Goal: Information Seeking & Learning: Learn about a topic

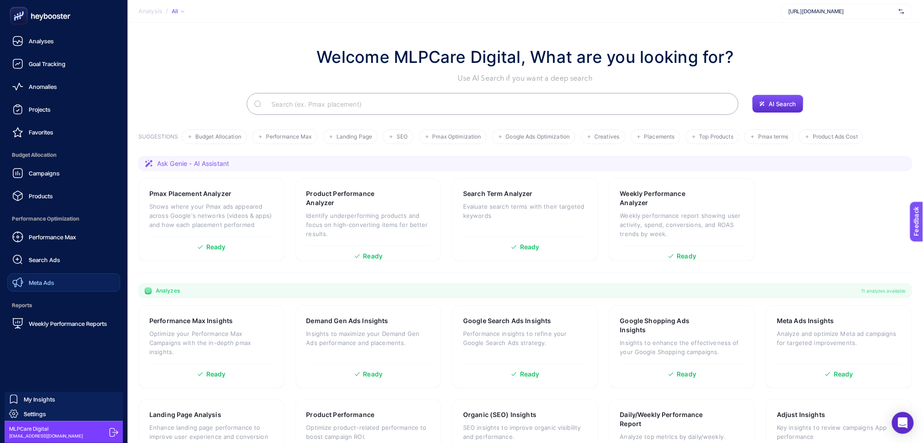
click at [99, 283] on link "Meta Ads" at bounding box center [63, 282] width 113 height 18
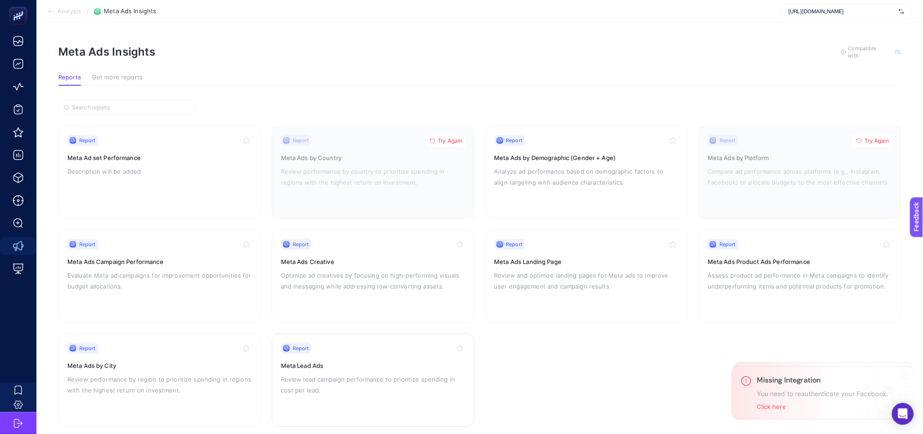
click at [391, 373] on p "Review lead campaign performance to prioritize spending in cost per lead." at bounding box center [373, 384] width 184 height 22
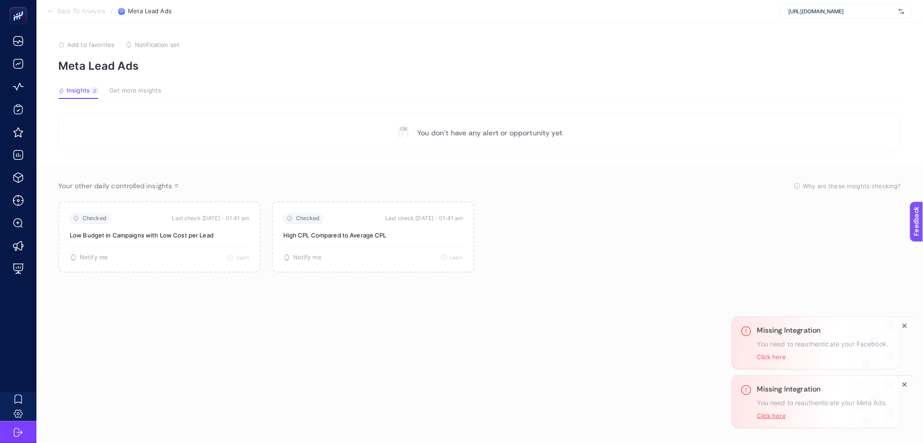
click at [775, 415] on button "Click here" at bounding box center [771, 415] width 29 height 7
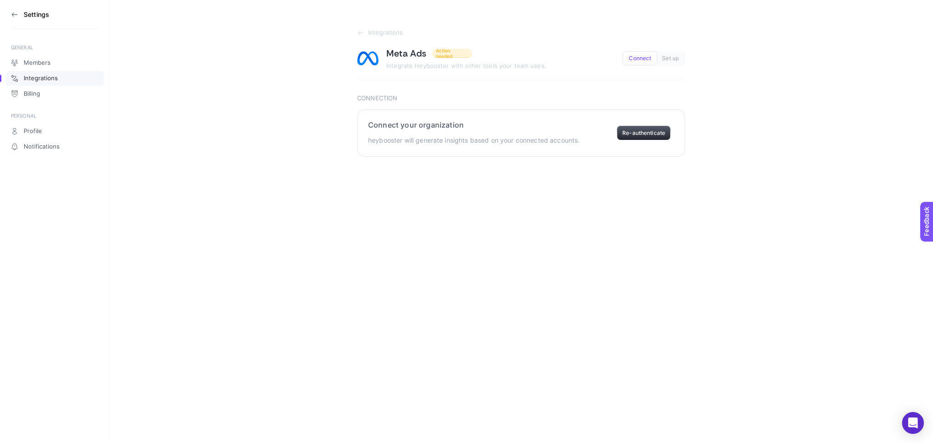
click at [650, 130] on button "Re-authenticate" at bounding box center [644, 133] width 54 height 15
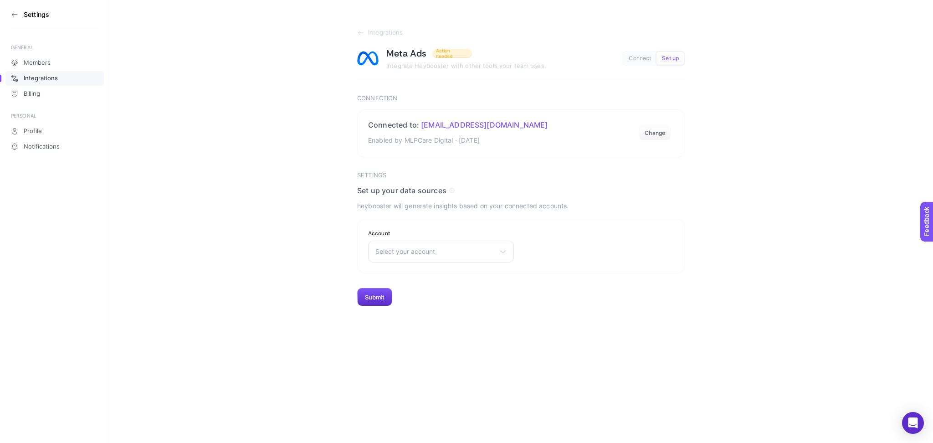
click at [17, 19] on section "Settings" at bounding box center [54, 14] width 87 height 29
click at [383, 306] on button "Submit" at bounding box center [374, 297] width 35 height 18
click at [547, 143] on p "Enabled by MLPCare Digital · [DATE]" at bounding box center [458, 140] width 180 height 11
click at [580, 131] on section "Connected to: [EMAIL_ADDRESS][DOMAIN_NAME] Enabled by MLPCare Digital · [DATE] …" at bounding box center [521, 133] width 328 height 48
click at [559, 153] on section "Connected to: [EMAIL_ADDRESS][DOMAIN_NAME] Enabled by MLPCare Digital · [DATE] …" at bounding box center [521, 133] width 328 height 48
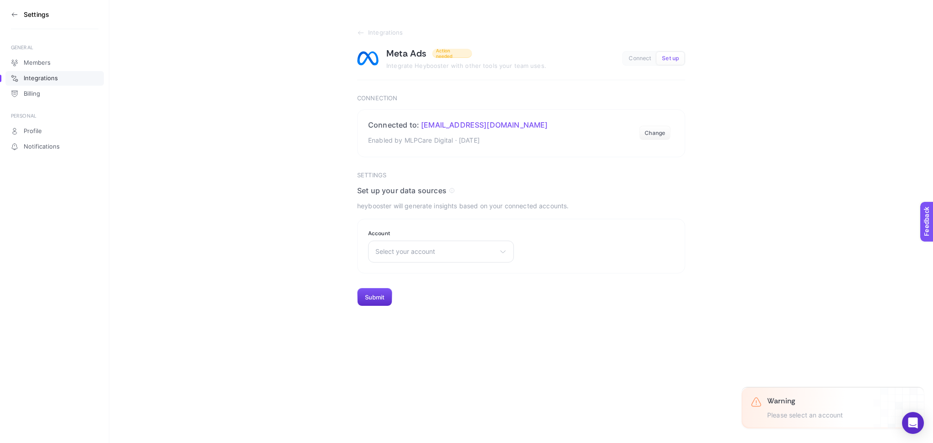
click at [15, 16] on icon at bounding box center [14, 14] width 7 height 7
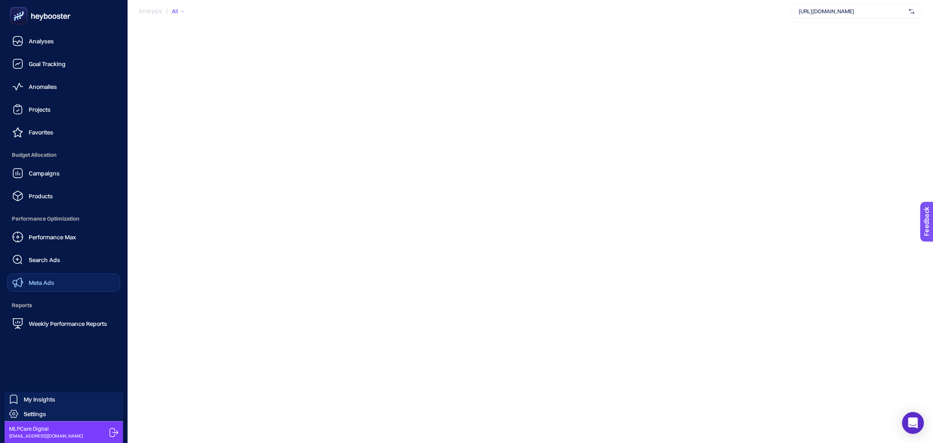
click at [50, 282] on span "Meta Ads" at bounding box center [42, 282] width 26 height 7
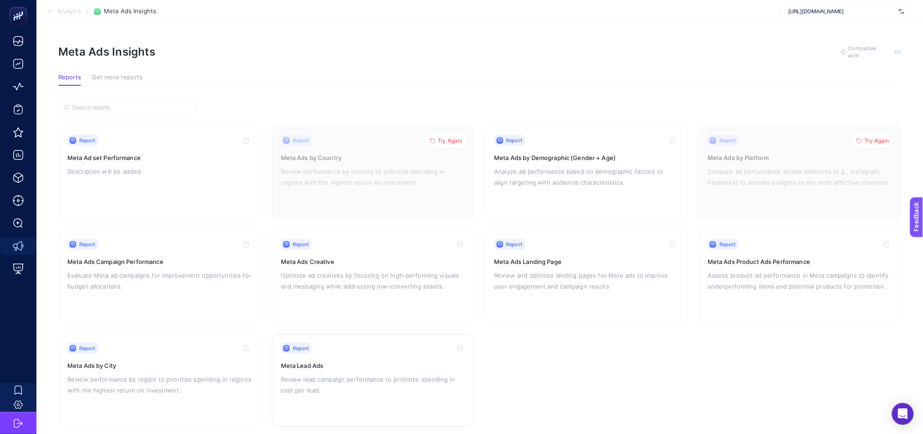
click at [426, 363] on h3 "Meta Lead Ads" at bounding box center [373, 365] width 184 height 9
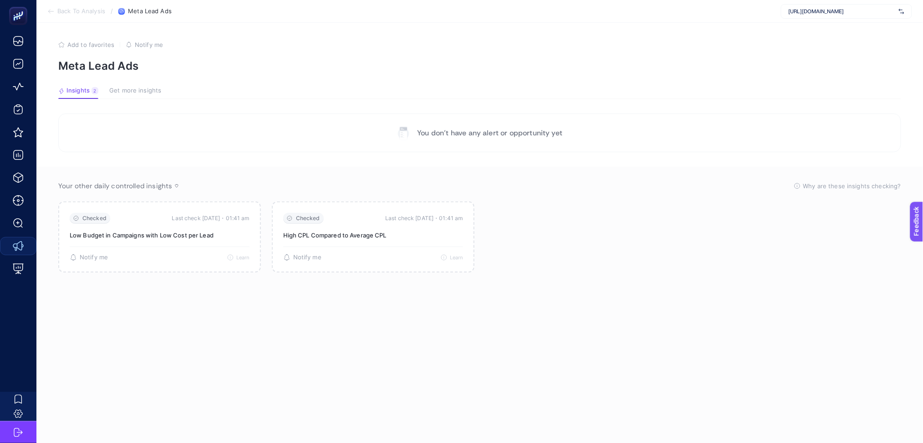
click at [127, 91] on span "Get more insights" at bounding box center [135, 90] width 52 height 7
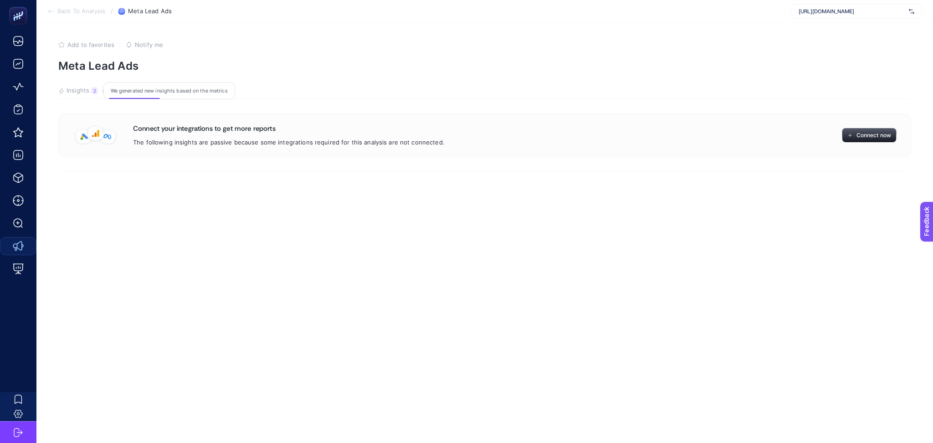
click at [81, 87] on span "Insights" at bounding box center [77, 90] width 23 height 7
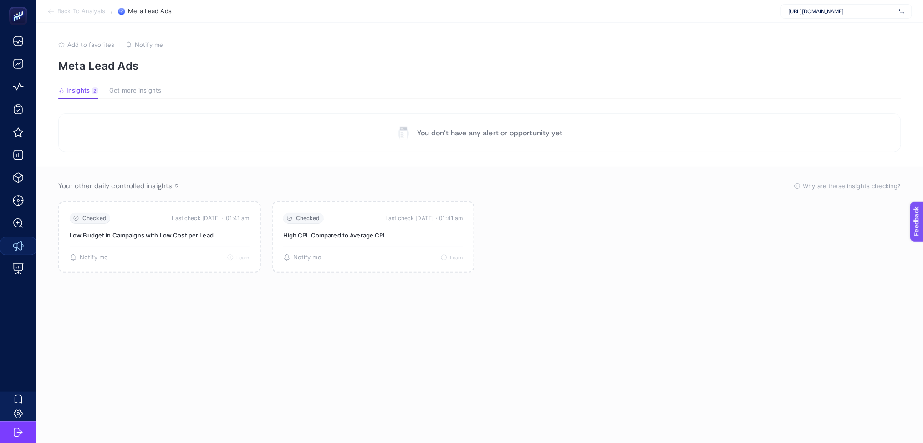
click at [124, 88] on span "Get more insights" at bounding box center [135, 90] width 52 height 7
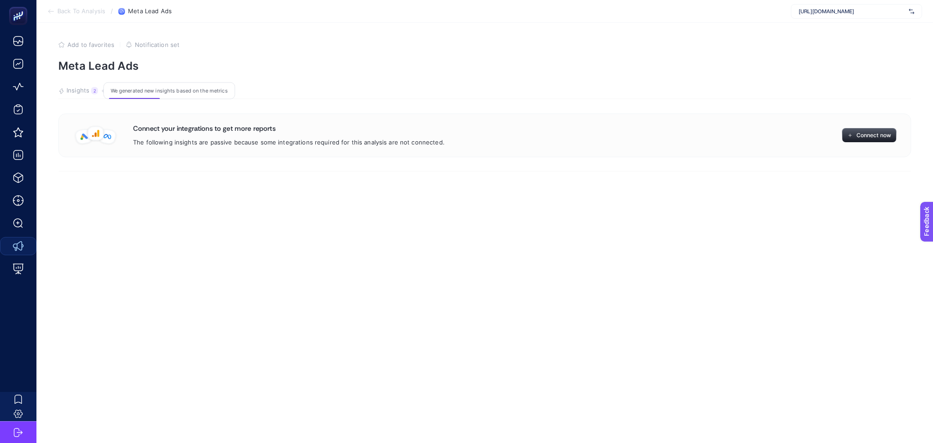
click at [77, 87] on span "Insights" at bounding box center [77, 90] width 23 height 7
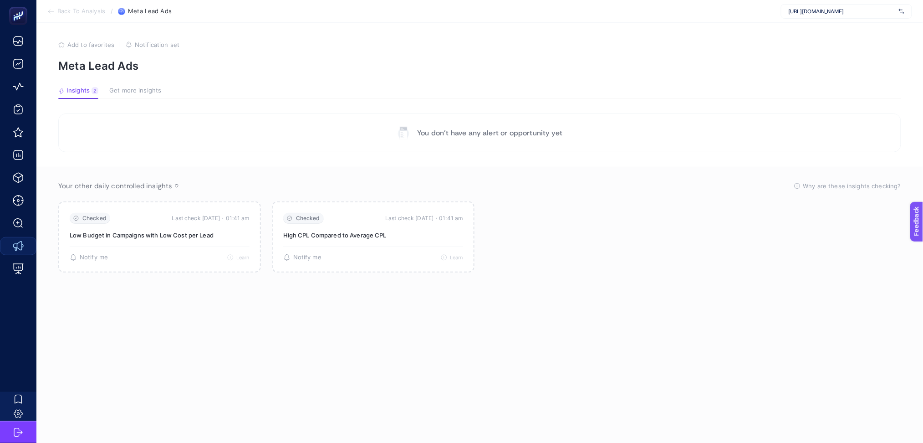
click at [124, 88] on span "Get more insights" at bounding box center [135, 90] width 52 height 7
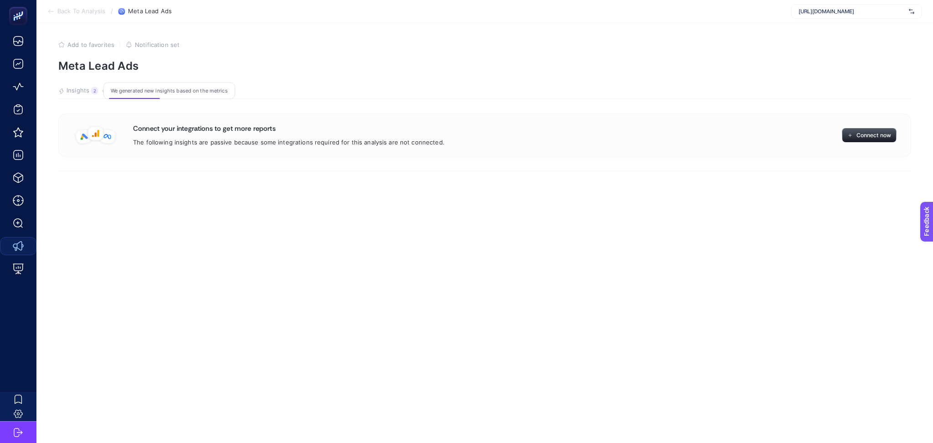
click at [78, 96] on button "Insights 2 We generated new insights based on the metrics" at bounding box center [78, 93] width 40 height 12
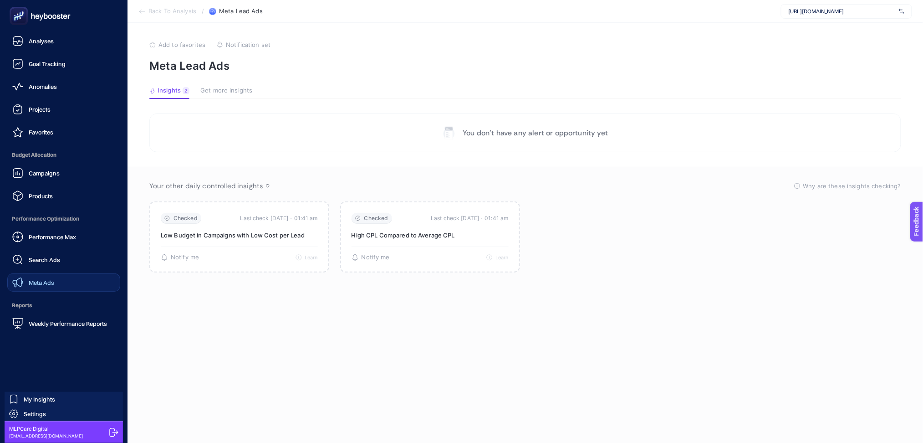
click at [61, 278] on link "Meta Ads" at bounding box center [63, 282] width 113 height 18
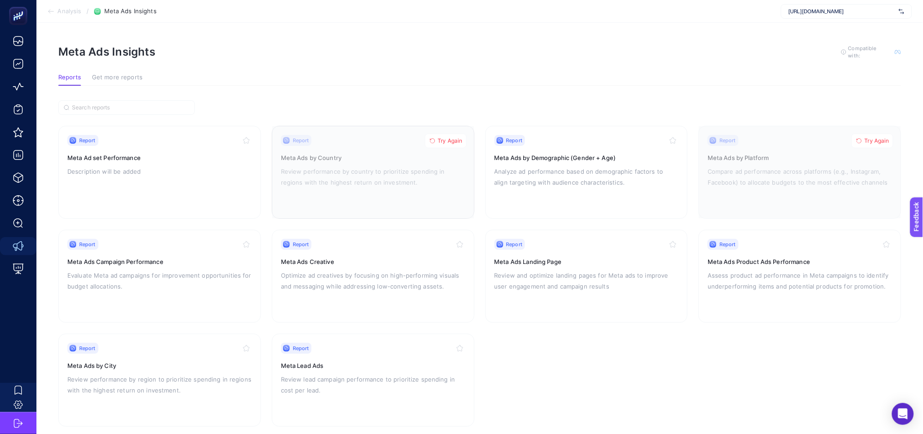
click at [450, 138] on span "Try Again" at bounding box center [450, 140] width 25 height 7
click at [883, 139] on span "Try Again" at bounding box center [877, 140] width 25 height 7
click at [410, 364] on h3 "Meta Lead Ads" at bounding box center [373, 365] width 184 height 9
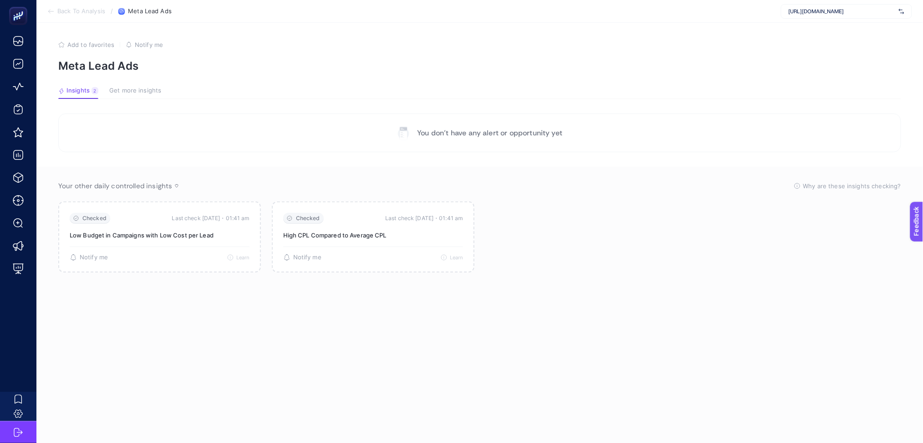
click at [132, 90] on span "Get more insights" at bounding box center [135, 90] width 52 height 7
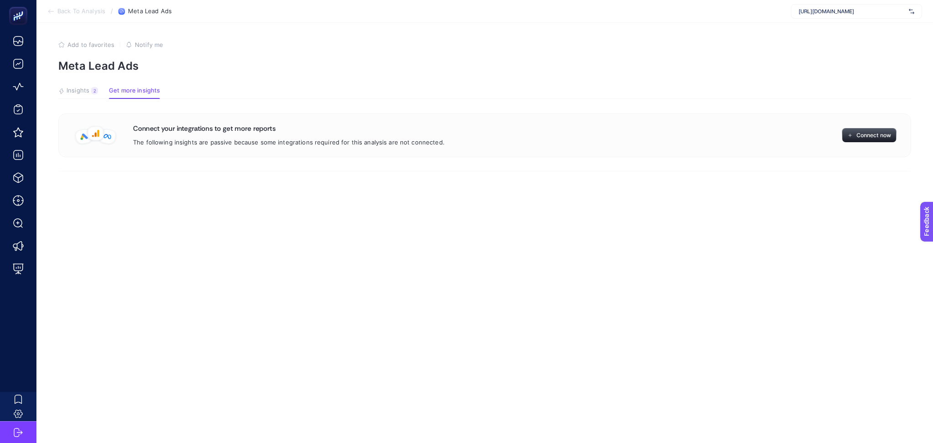
click at [75, 44] on span "Add to favorites" at bounding box center [90, 44] width 47 height 7
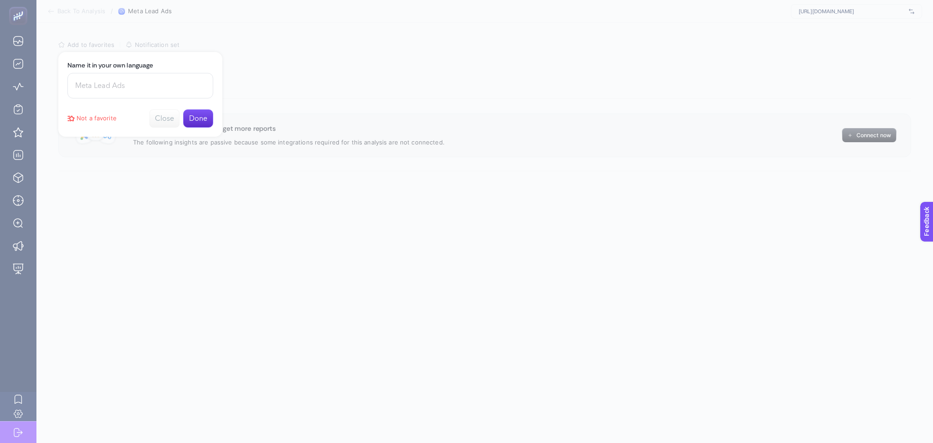
click at [163, 123] on button "Close" at bounding box center [164, 118] width 30 height 18
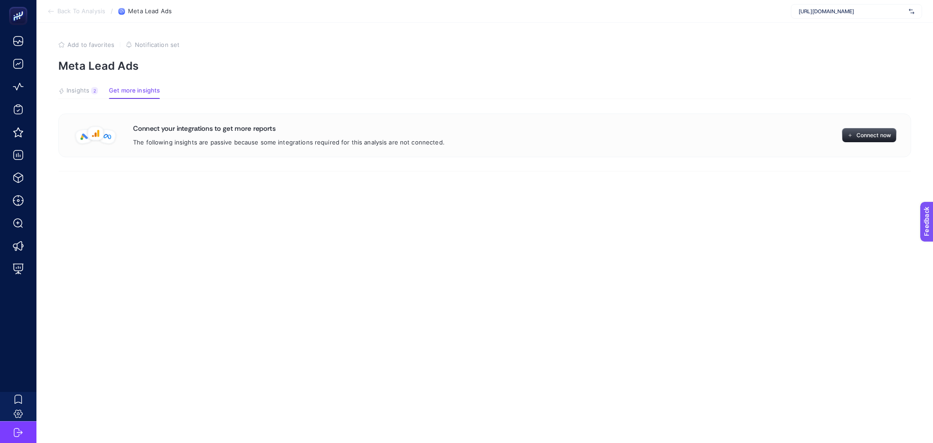
click at [53, 9] on icon at bounding box center [50, 11] width 7 height 7
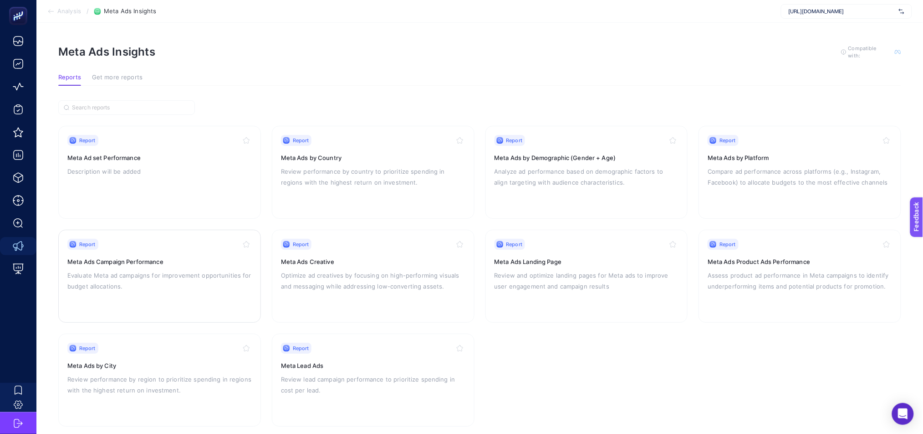
click at [202, 264] on h3 "Meta Ads Campaign Performance" at bounding box center [159, 261] width 184 height 9
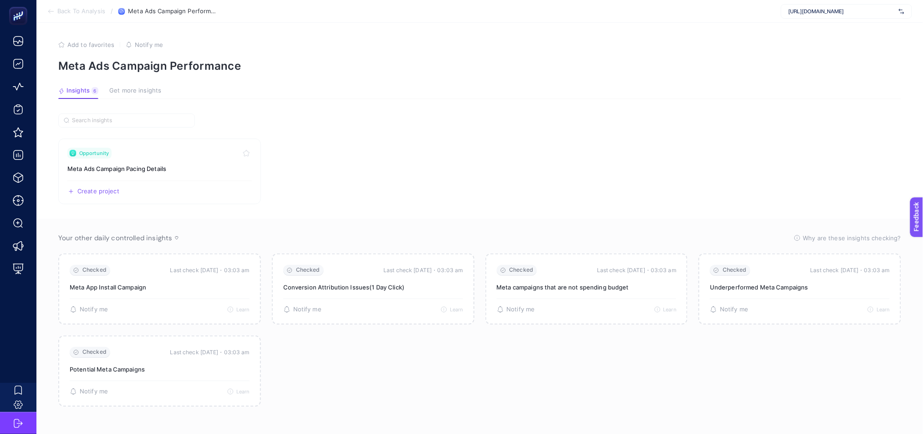
click at [118, 89] on span "Get more insights" at bounding box center [135, 90] width 52 height 7
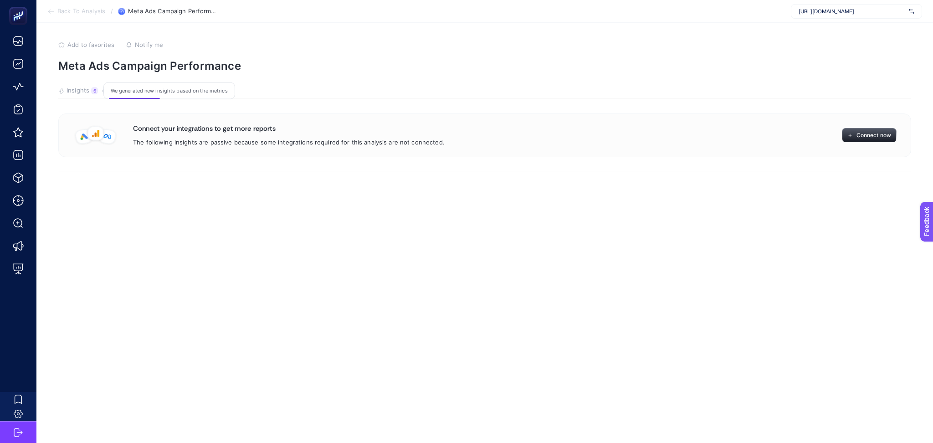
click at [74, 91] on span "Insights" at bounding box center [77, 90] width 23 height 7
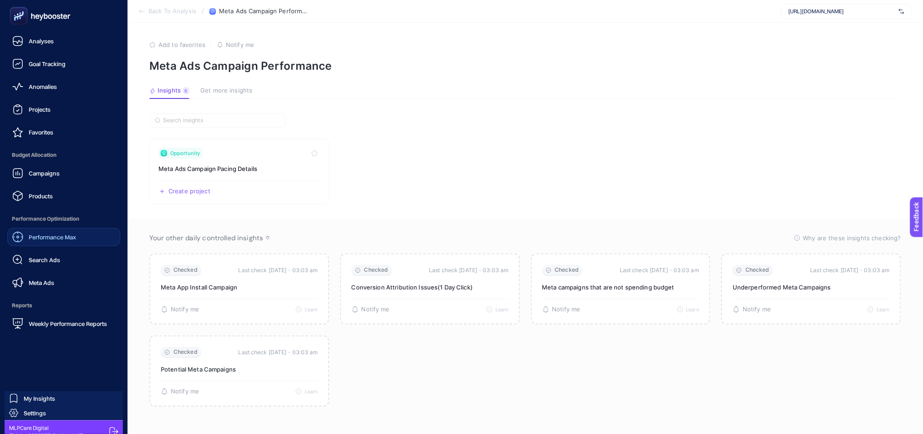
click at [69, 240] on div "Performance Max" at bounding box center [44, 236] width 64 height 11
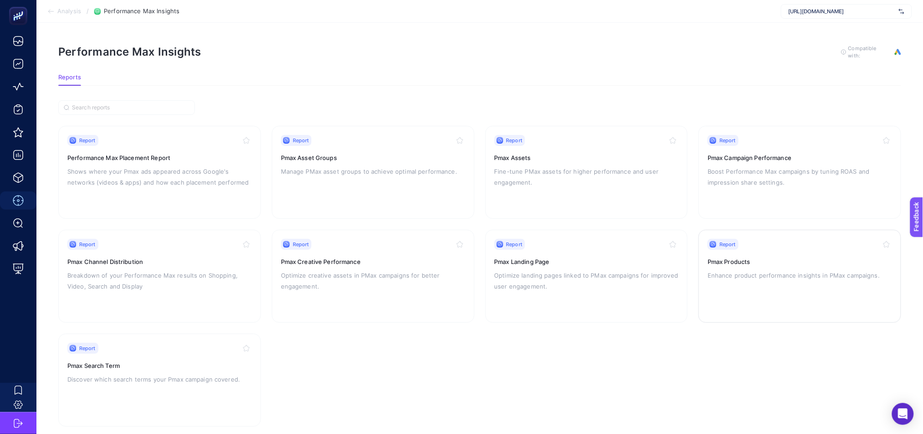
click at [760, 287] on div "Report Pmax Products Enhance product performance insights in PMax campaigns." at bounding box center [800, 276] width 184 height 75
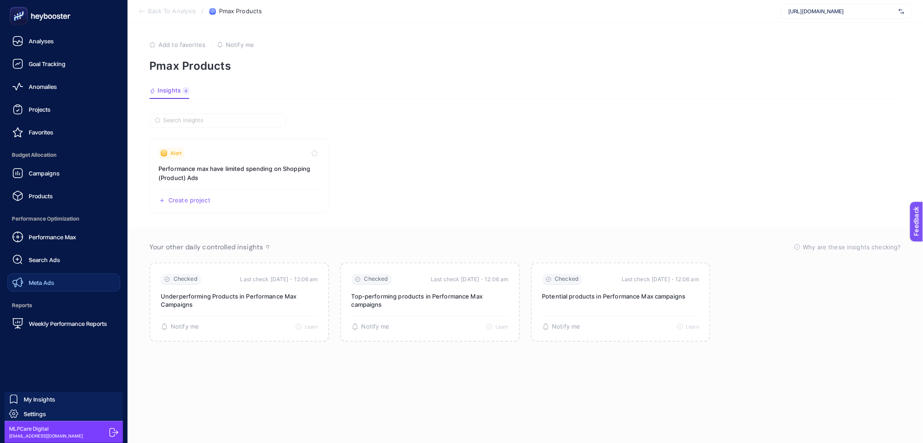
click at [38, 286] on span "Meta Ads" at bounding box center [42, 282] width 26 height 7
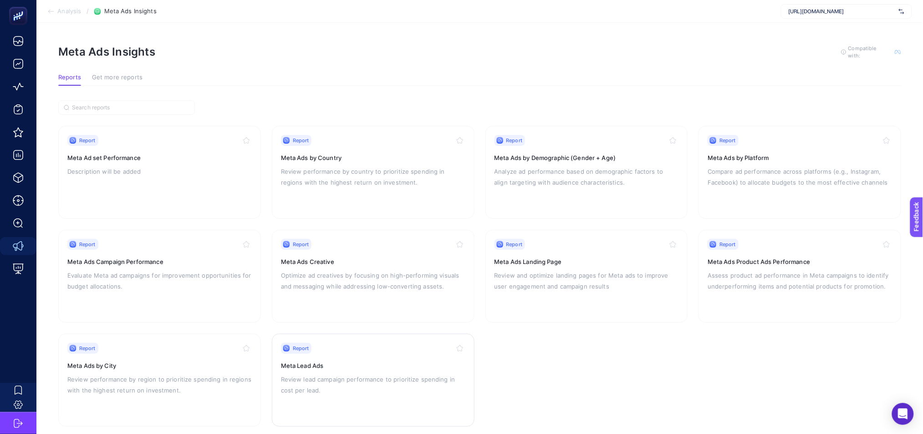
click at [413, 381] on p "Review lead campaign performance to prioritize spending in cost per lead." at bounding box center [373, 384] width 184 height 22
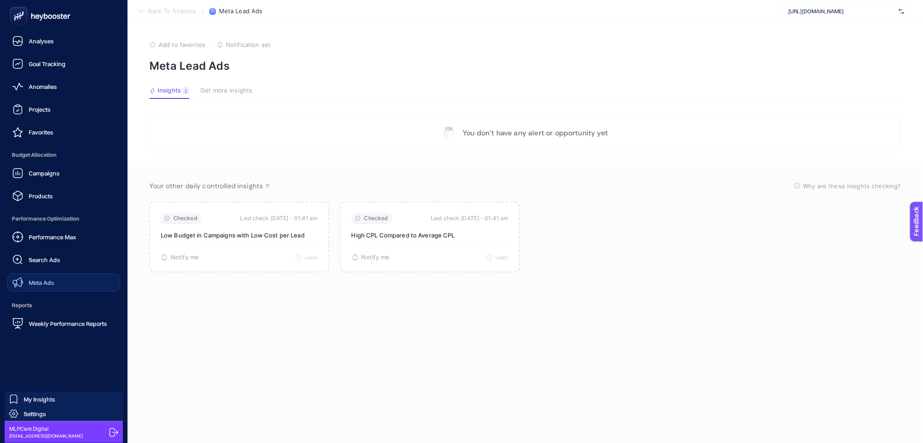
click at [49, 15] on icon at bounding box center [50, 17] width 4 height 5
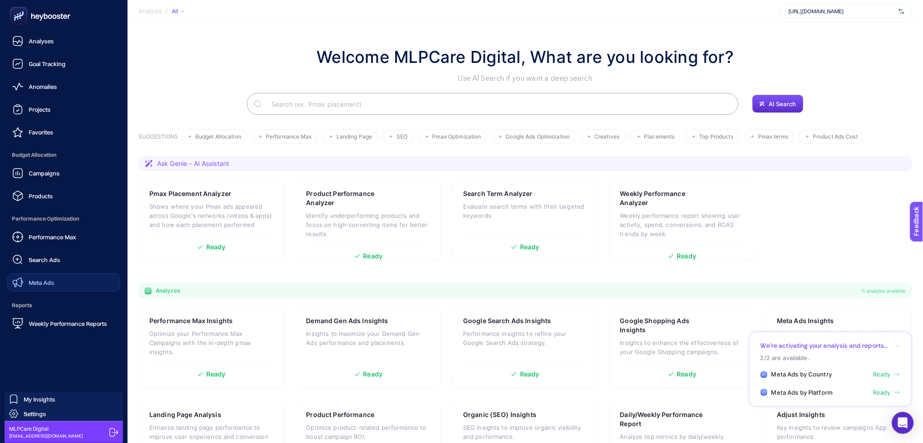
click at [66, 287] on link "Meta Ads" at bounding box center [63, 282] width 113 height 18
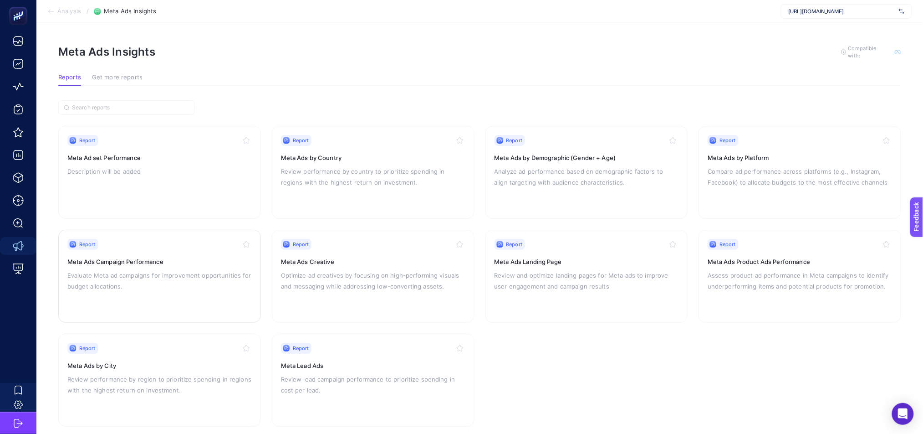
click at [168, 273] on p "Evaluate Meta ad campaigns for improvement opportunities for budget allocations." at bounding box center [159, 281] width 184 height 22
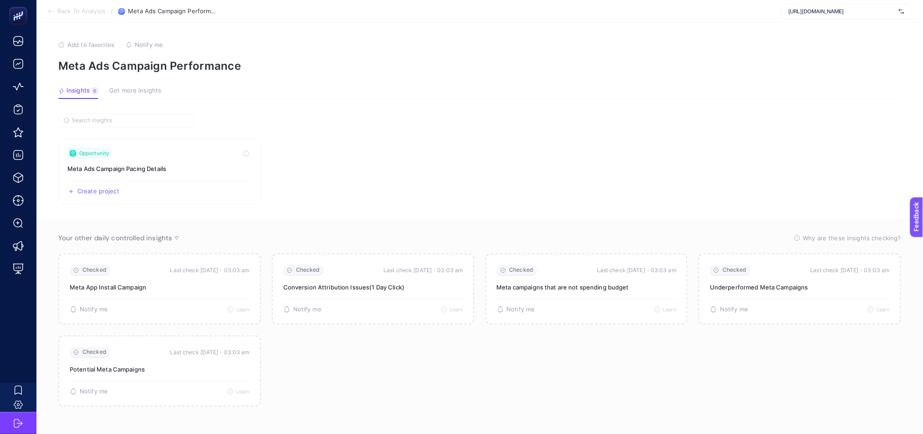
click at [49, 10] on icon at bounding box center [49, 12] width 2 height 4
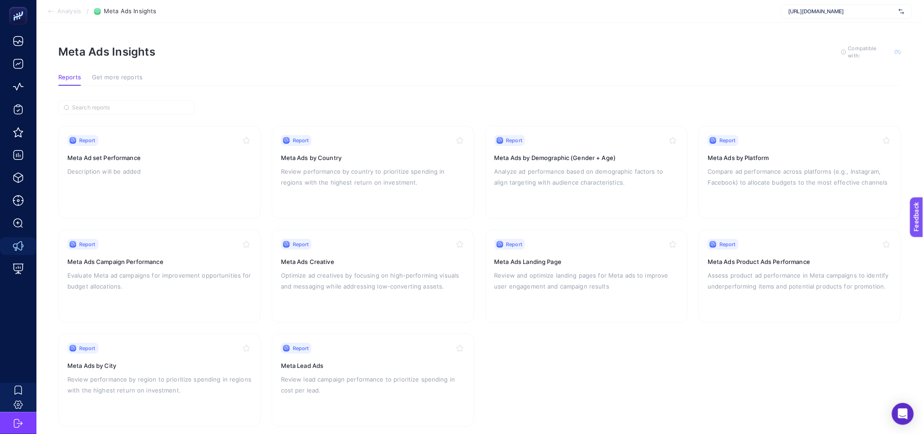
click at [52, 13] on icon at bounding box center [50, 11] width 7 height 7
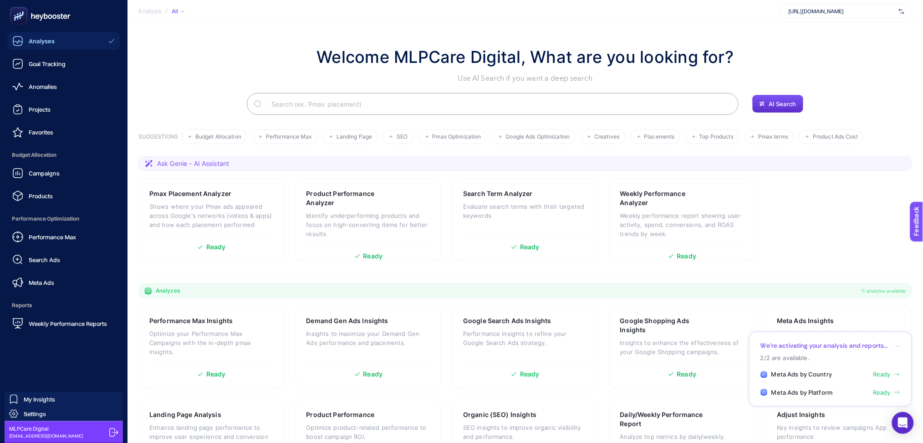
click at [113, 431] on icon at bounding box center [113, 432] width 9 height 9
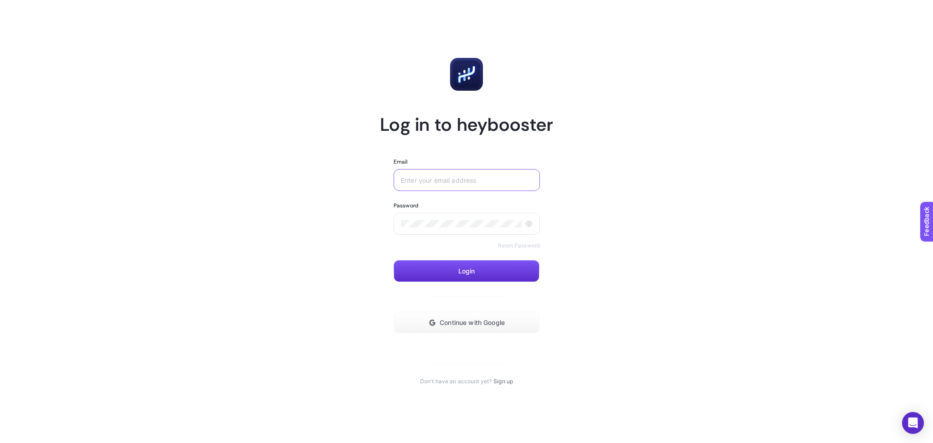
click at [487, 179] on input "Email" at bounding box center [467, 179] width 132 height 7
click at [507, 140] on section "Log in to heybooster Email Password Reset Password Login Continue with Google D…" at bounding box center [466, 221] width 173 height 327
click at [681, 211] on article "Log in to heybooster Email Password Reset Password Login Continue with Google D…" at bounding box center [466, 221] width 634 height 421
drag, startPoint x: 417, startPoint y: 171, endPoint x: 425, endPoint y: 177, distance: 10.1
click at [418, 171] on div at bounding box center [466, 180] width 146 height 22
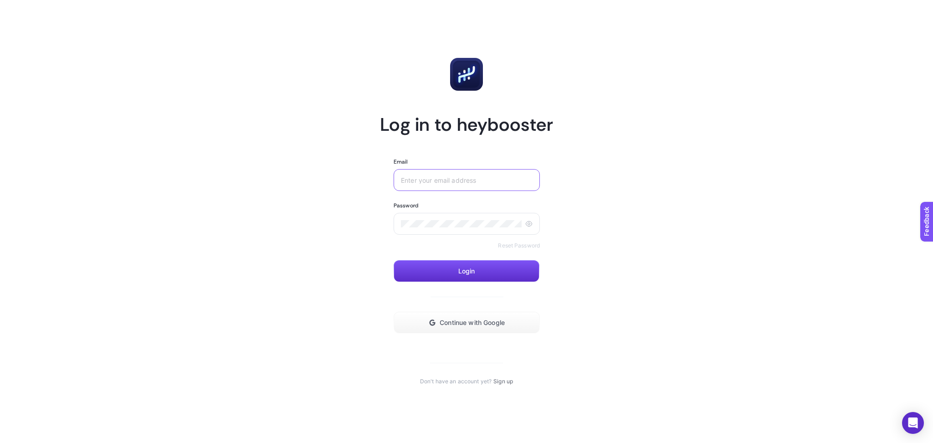
drag, startPoint x: 426, startPoint y: 178, endPoint x: 427, endPoint y: 184, distance: 6.0
click at [427, 183] on input "Email" at bounding box center [467, 179] width 132 height 7
click at [450, 177] on input "Email" at bounding box center [467, 179] width 132 height 7
click at [464, 182] on input "Email" at bounding box center [467, 179] width 132 height 7
click at [480, 190] on div at bounding box center [466, 180] width 146 height 22
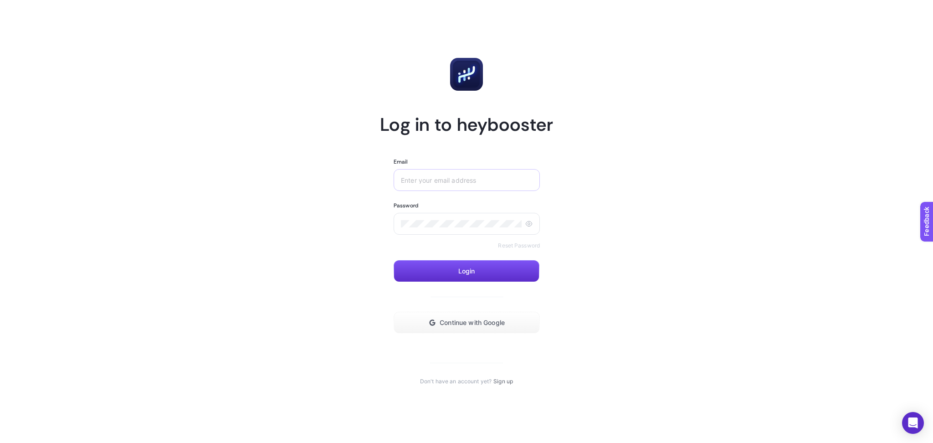
click at [480, 188] on div at bounding box center [466, 180] width 146 height 22
click at [482, 172] on div at bounding box center [466, 180] width 146 height 22
click at [483, 183] on input "Email" at bounding box center [467, 179] width 132 height 7
type input "m"
type input "[EMAIL_ADDRESS][DOMAIN_NAME]"
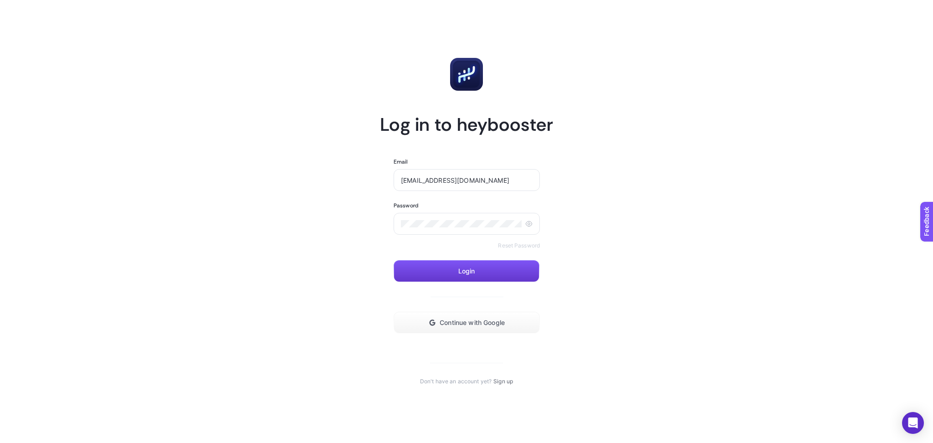
click at [470, 263] on button "Login" at bounding box center [466, 271] width 146 height 22
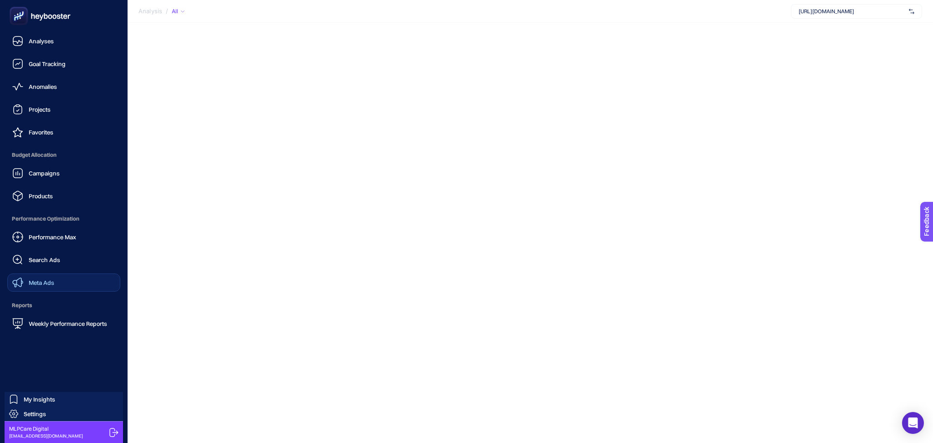
click at [39, 285] on span "Meta Ads" at bounding box center [42, 282] width 26 height 7
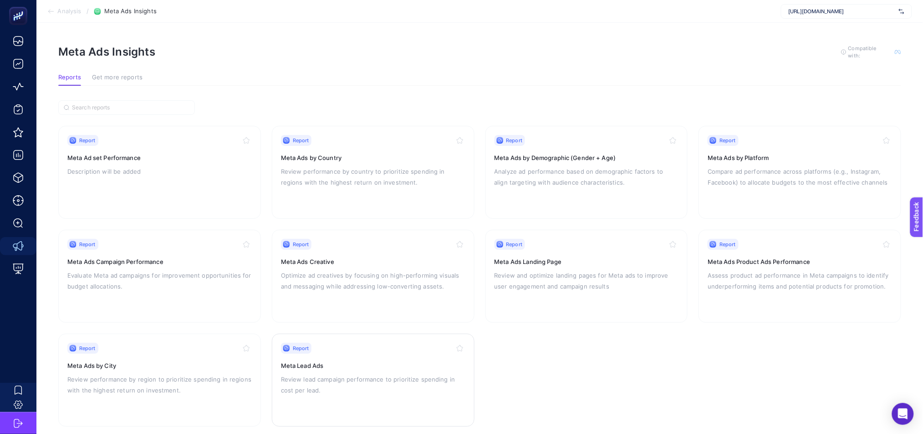
click at [417, 350] on div "Report" at bounding box center [373, 347] width 184 height 11
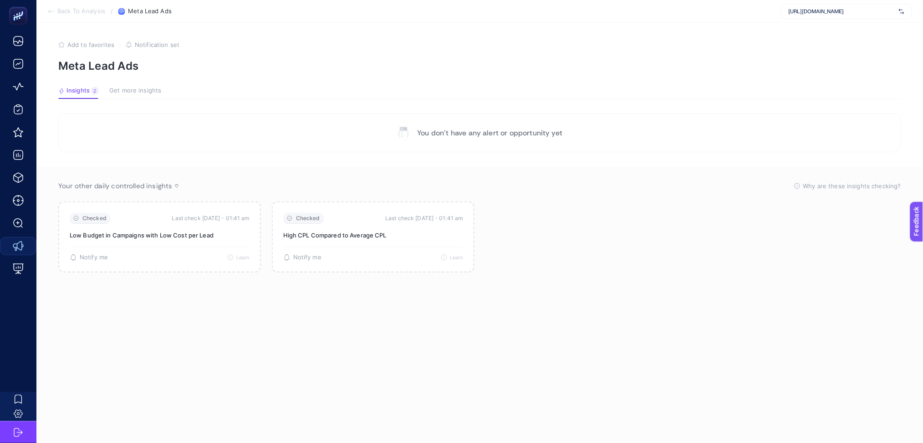
click at [148, 93] on span "Get more insights" at bounding box center [135, 90] width 52 height 7
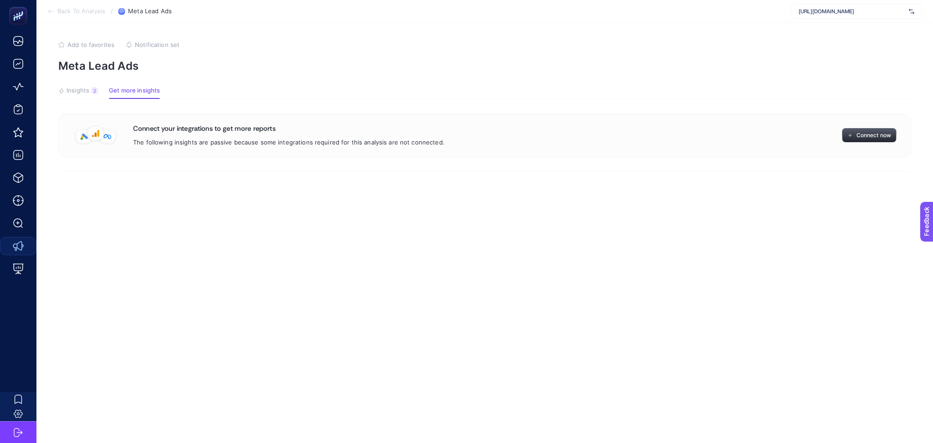
click at [880, 132] on span "Connect now" at bounding box center [873, 135] width 35 height 7
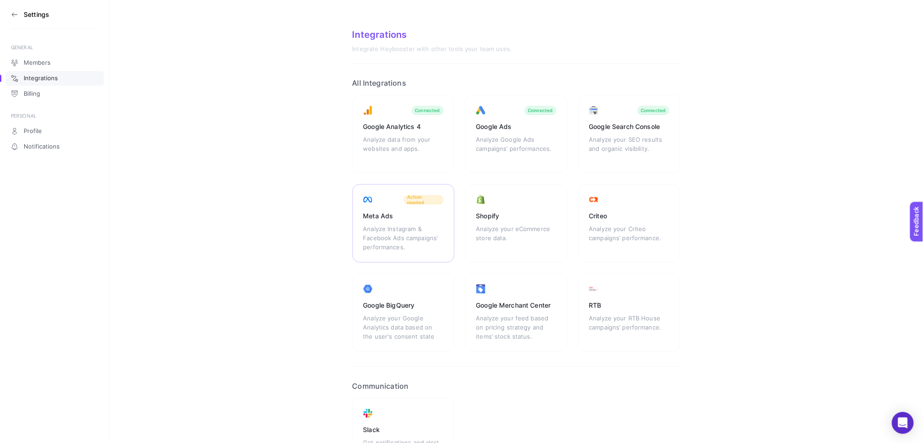
click at [432, 238] on div "Analyze Instagram & Facebook Ads campaigns’ performances." at bounding box center [403, 237] width 80 height 27
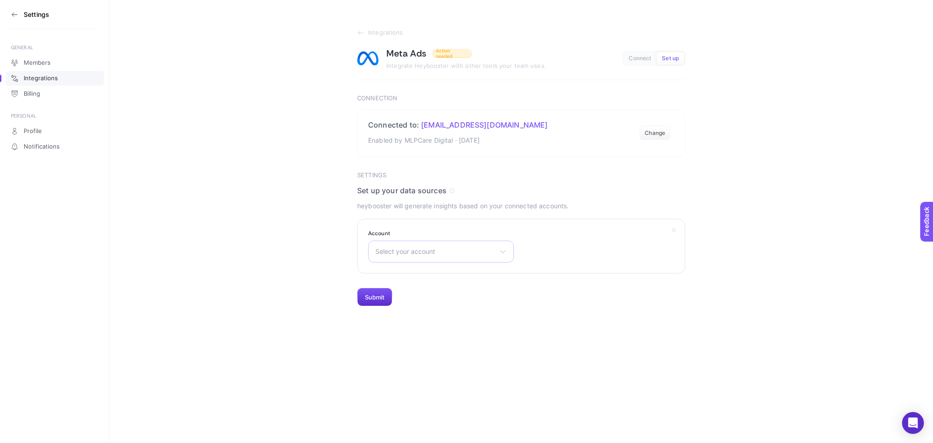
click at [425, 247] on div "Select your account Altug Canbulat MedicalParkGaziosmanpaşa MP Bahçelievler Ads…" at bounding box center [441, 251] width 146 height 22
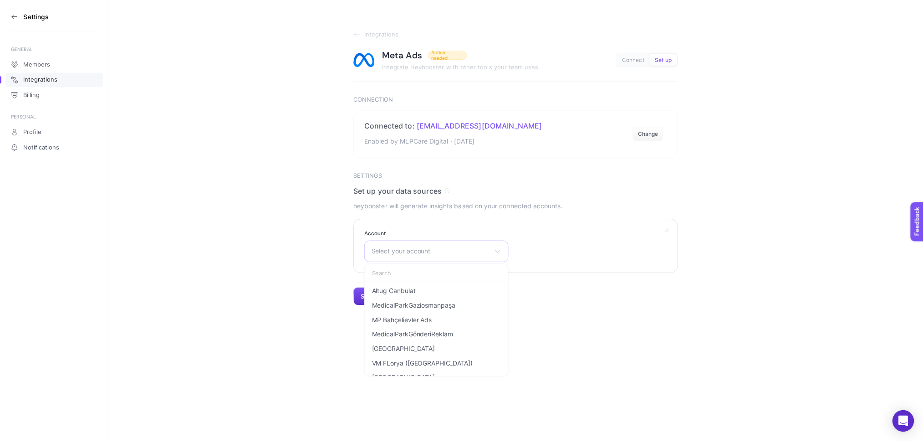
scroll to position [53, 0]
click at [474, 340] on li "MedicalParkLeadReklam" at bounding box center [440, 340] width 141 height 15
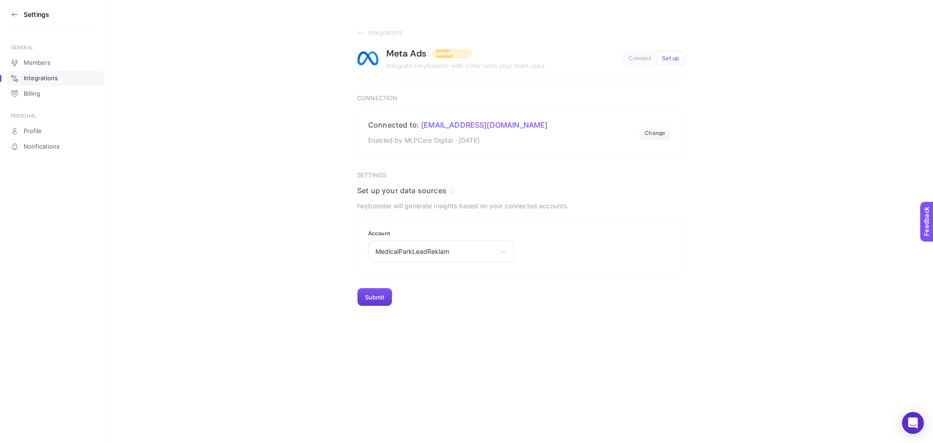
click at [382, 299] on button "Submit" at bounding box center [374, 297] width 35 height 18
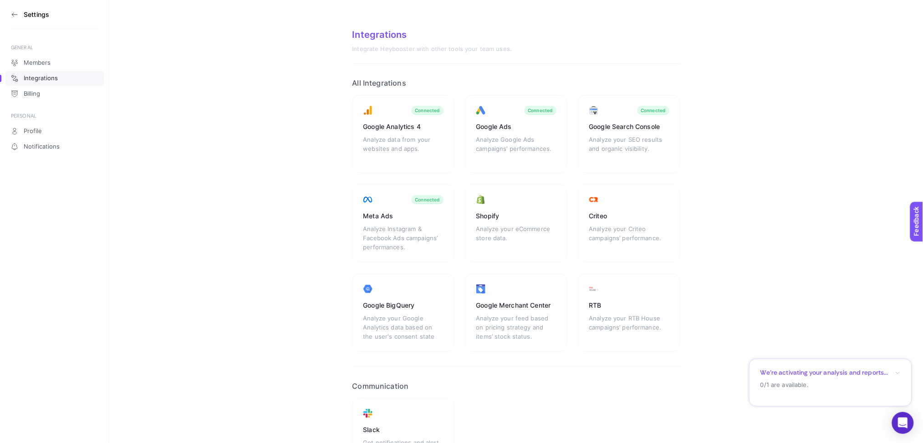
click at [778, 184] on section "Integrations Integrate Heybooster with other tools your team uses. All Integrat…" at bounding box center [516, 260] width 814 height 520
click at [14, 15] on icon at bounding box center [14, 14] width 7 height 7
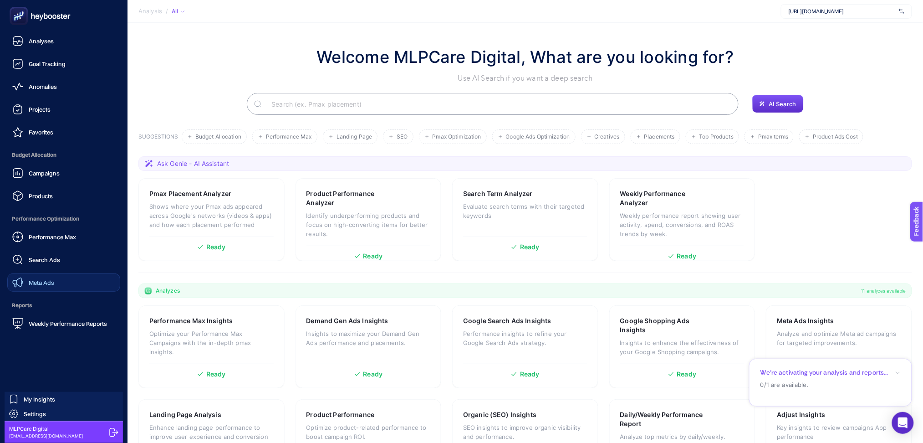
click at [33, 281] on span "Meta Ads" at bounding box center [42, 282] width 26 height 7
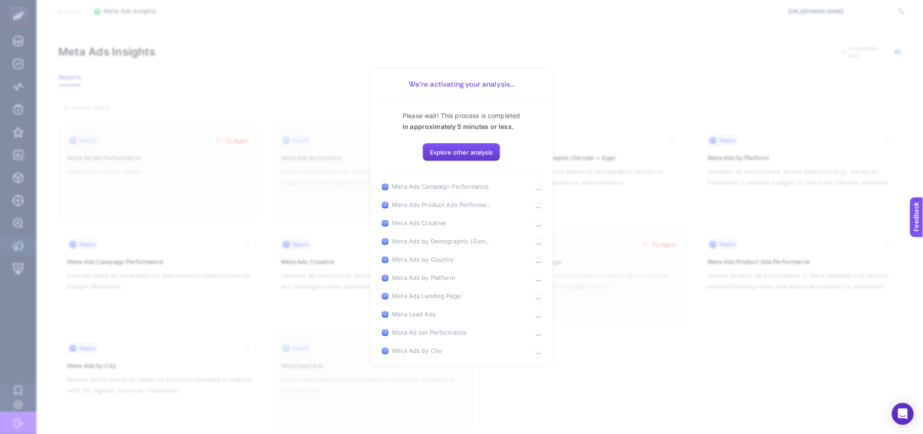
click at [493, 157] on button "Explore other analysis" at bounding box center [462, 152] width 78 height 18
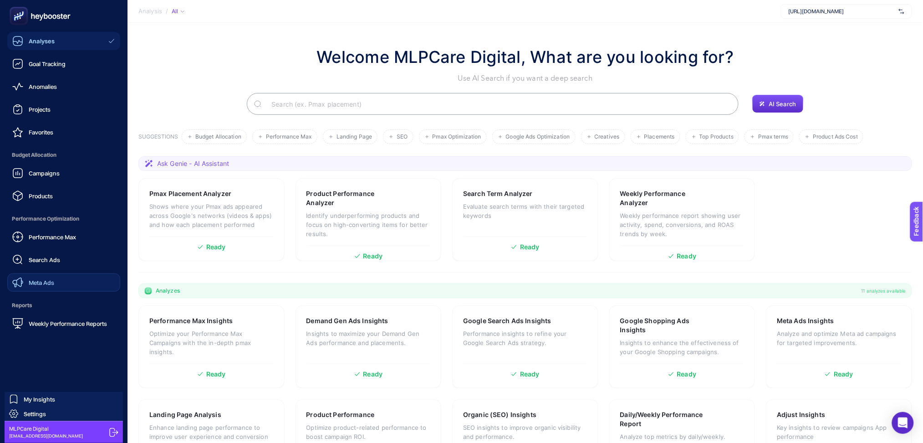
click at [44, 276] on link "Meta Ads" at bounding box center [63, 282] width 113 height 18
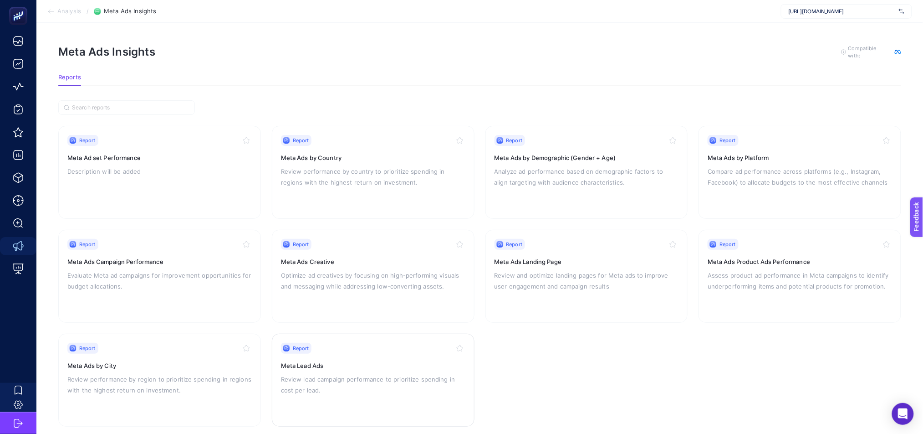
click at [372, 354] on div "Report Meta Lead Ads Review lead campaign performance to prioritize spending in…" at bounding box center [373, 379] width 184 height 75
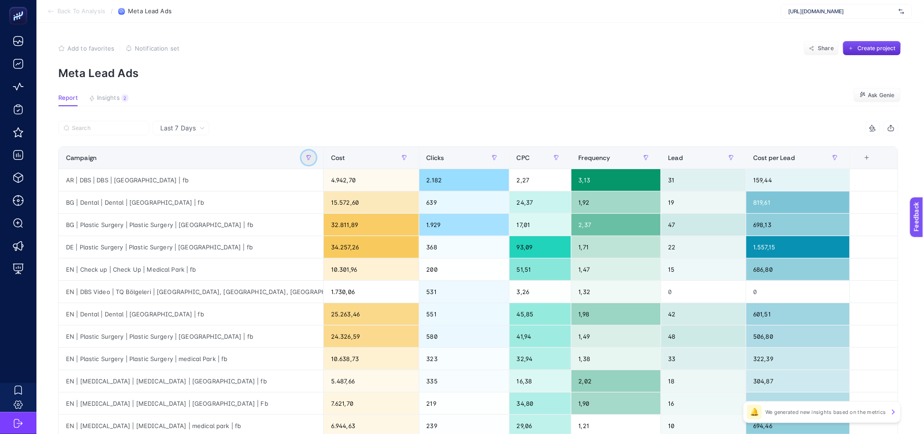
click at [312, 156] on icon "button" at bounding box center [308, 157] width 5 height 5
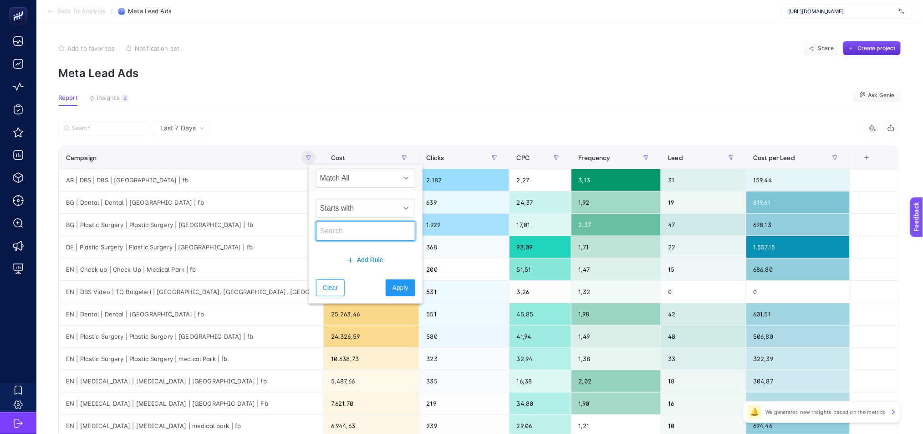
click at [353, 235] on input "text" at bounding box center [365, 230] width 99 height 19
drag, startPoint x: 345, startPoint y: 230, endPoint x: 291, endPoint y: 229, distance: 53.8
click at [291, 230] on body "Back To Analysis / Meta Lead Ads https://medicalparkinternational.net/ Add to f…" at bounding box center [461, 217] width 923 height 434
type input "tr"
click at [393, 285] on span "Apply" at bounding box center [401, 288] width 16 height 10
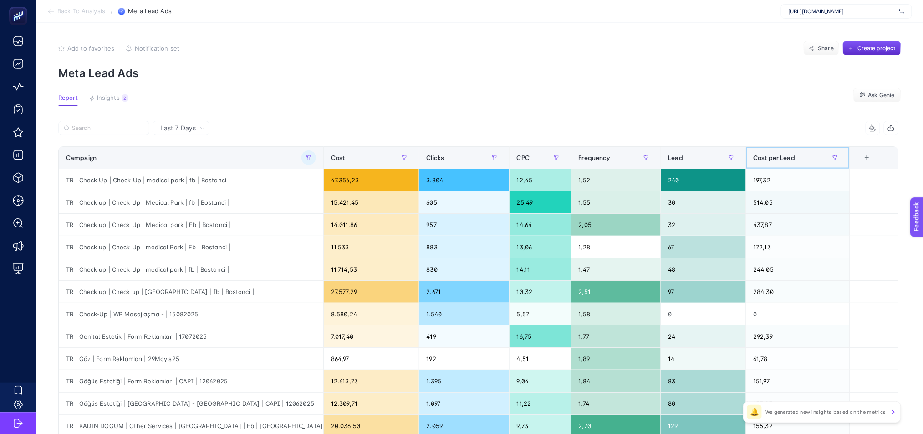
click at [809, 158] on div "Cost per Lead" at bounding box center [798, 157] width 89 height 15
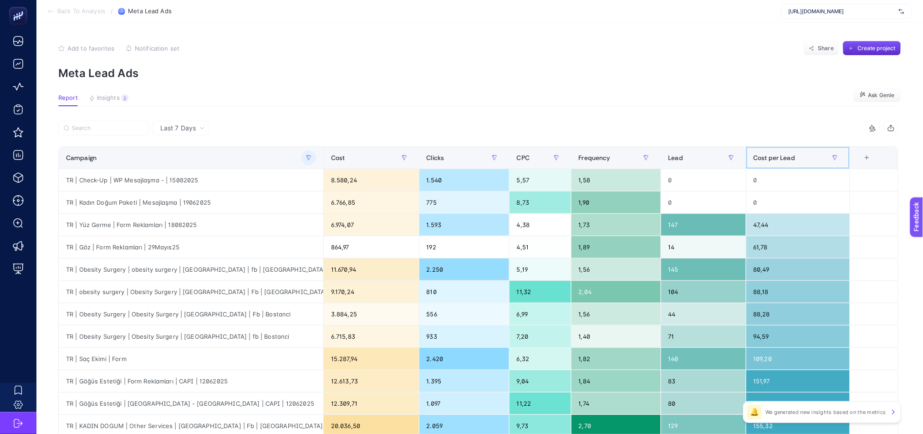
click at [809, 160] on div "Cost per Lead" at bounding box center [798, 157] width 89 height 15
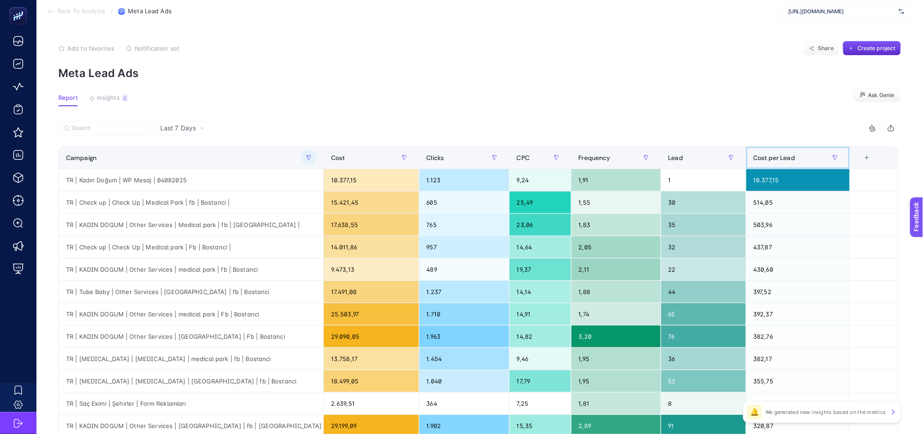
click at [809, 161] on div "Cost per Lead" at bounding box center [798, 157] width 89 height 15
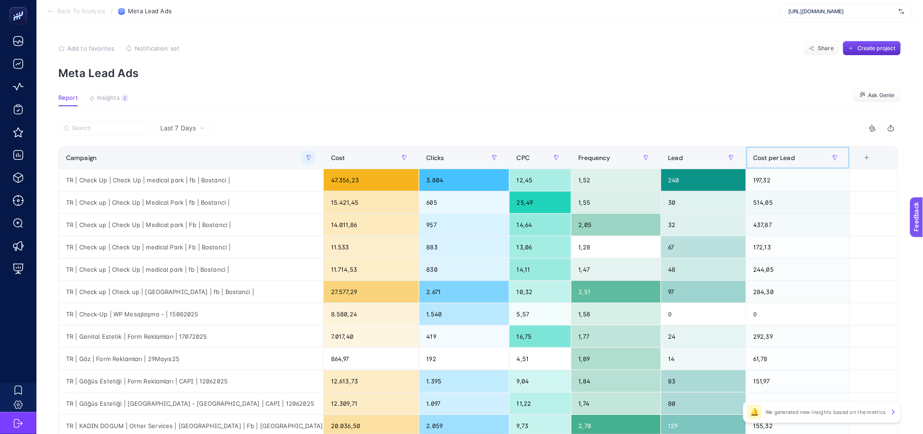
click at [809, 161] on div "Cost per Lead" at bounding box center [798, 157] width 89 height 15
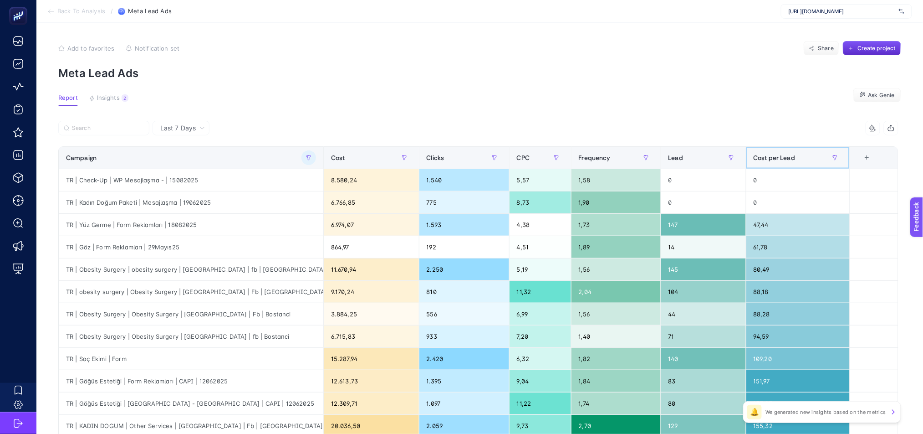
click at [809, 161] on div "Cost per Lead" at bounding box center [798, 157] width 89 height 15
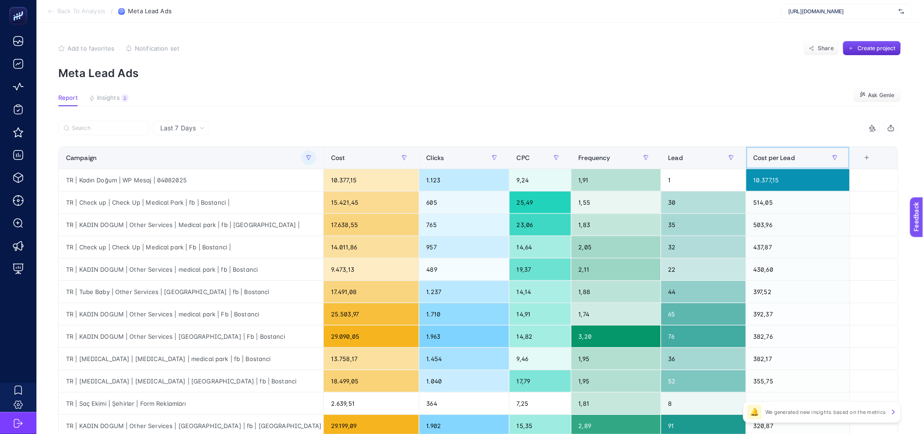
click at [805, 158] on div "Cost per Lead" at bounding box center [798, 157] width 89 height 15
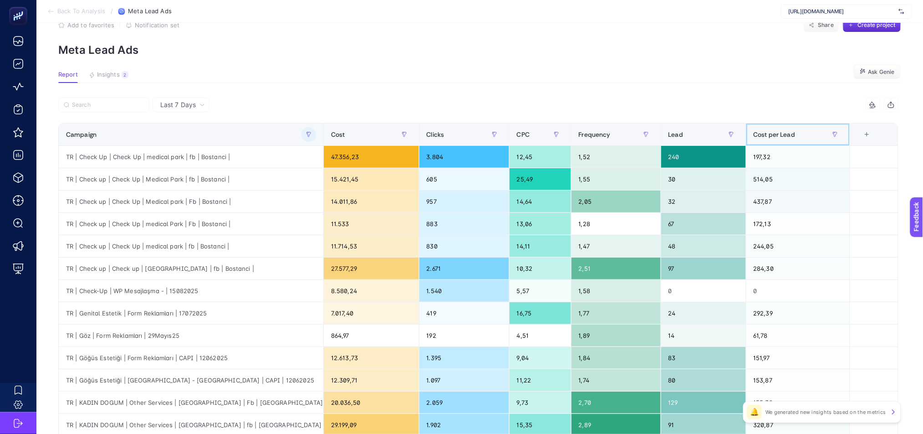
scroll to position [26, 0]
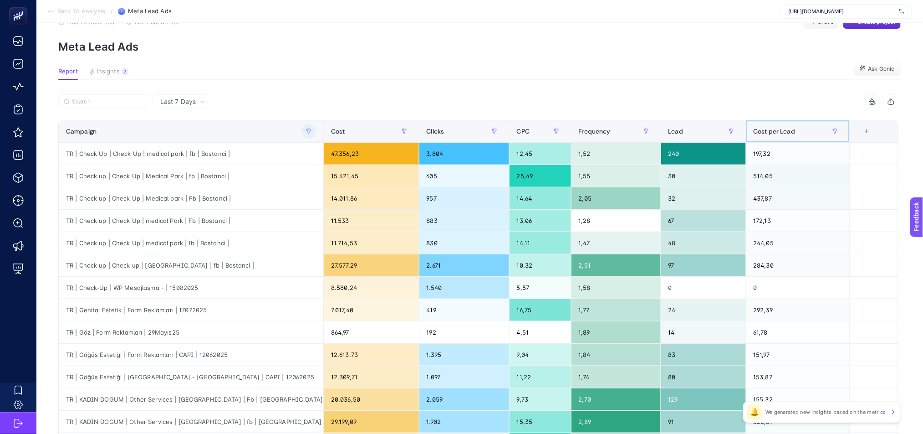
click at [802, 128] on div "Cost per Lead" at bounding box center [798, 131] width 89 height 15
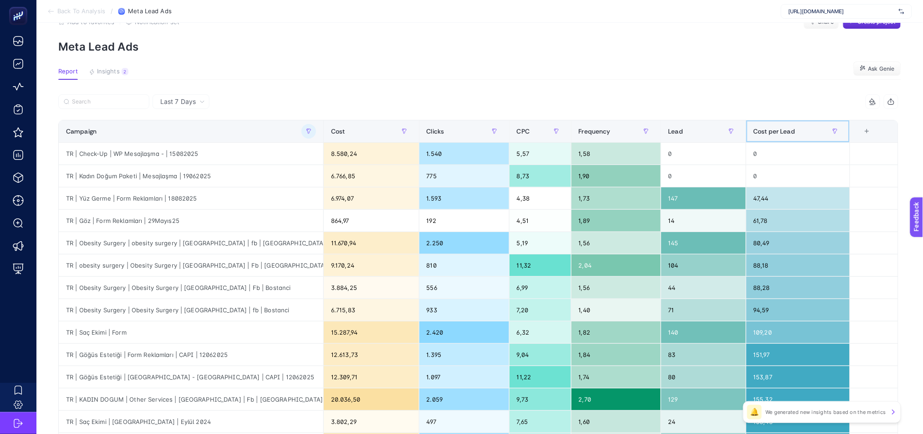
click at [803, 132] on div "Cost per Lead" at bounding box center [798, 131] width 89 height 15
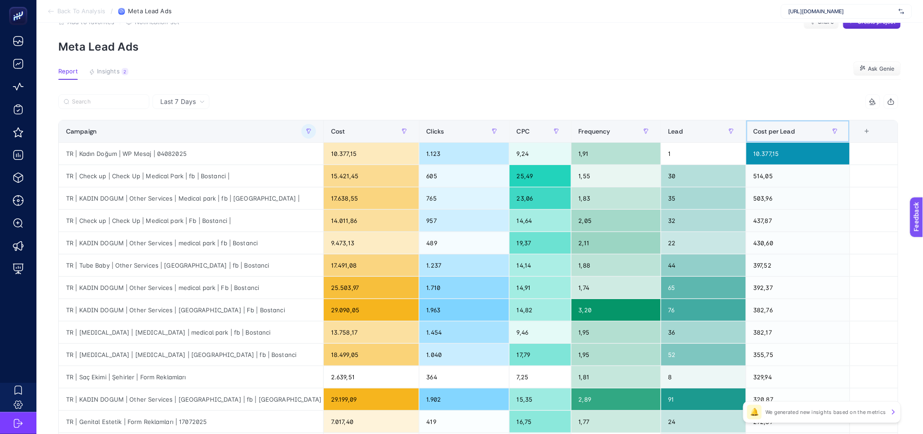
click at [803, 133] on div "Cost per Lead" at bounding box center [798, 131] width 89 height 15
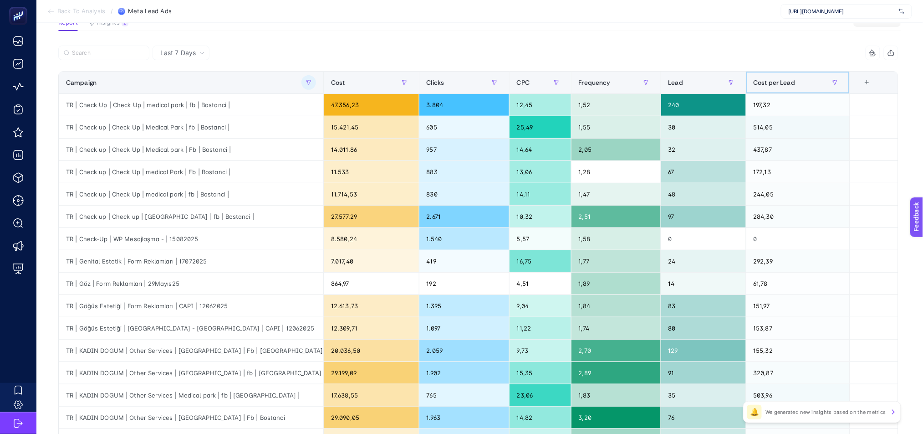
scroll to position [77, 0]
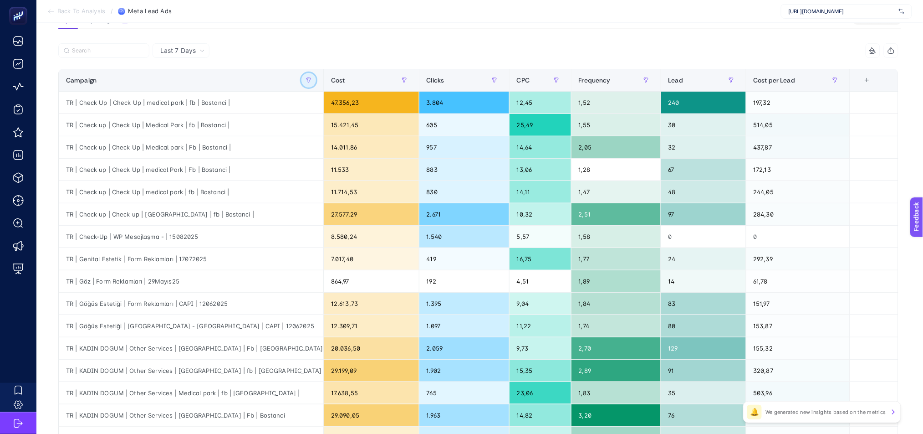
click at [311, 82] on button "button" at bounding box center [308, 80] width 15 height 15
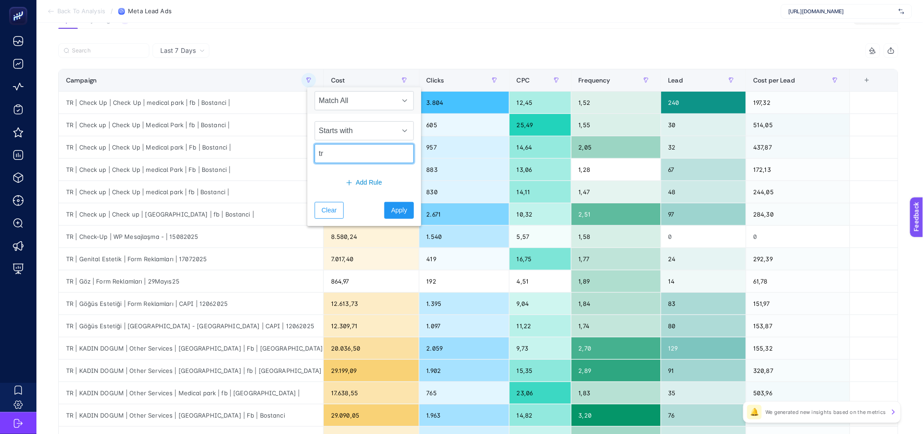
drag, startPoint x: 353, startPoint y: 154, endPoint x: 305, endPoint y: 155, distance: 48.3
click at [307, 154] on body "Back To Analysis / Meta Lead Ads https://medicalparkinternational.net/ Add to f…" at bounding box center [461, 140] width 923 height 434
click at [398, 209] on span "Apply" at bounding box center [399, 210] width 16 height 10
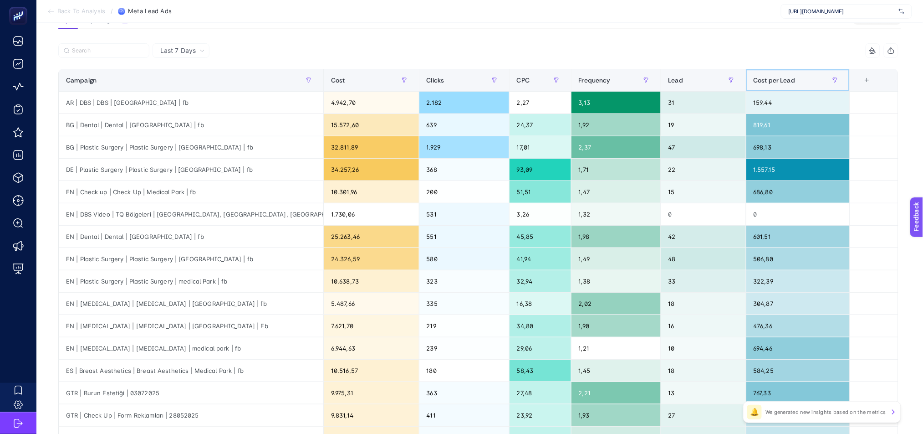
click at [803, 77] on div "Cost per Lead" at bounding box center [798, 80] width 89 height 15
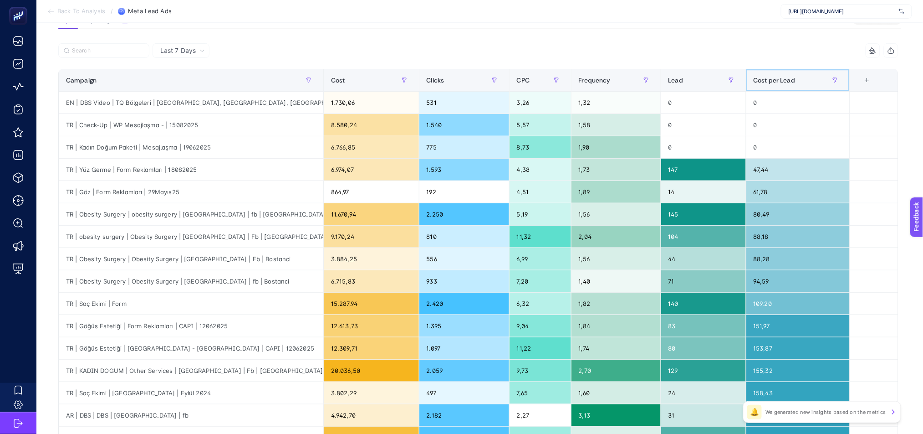
click at [803, 77] on div "Cost per Lead" at bounding box center [798, 80] width 89 height 15
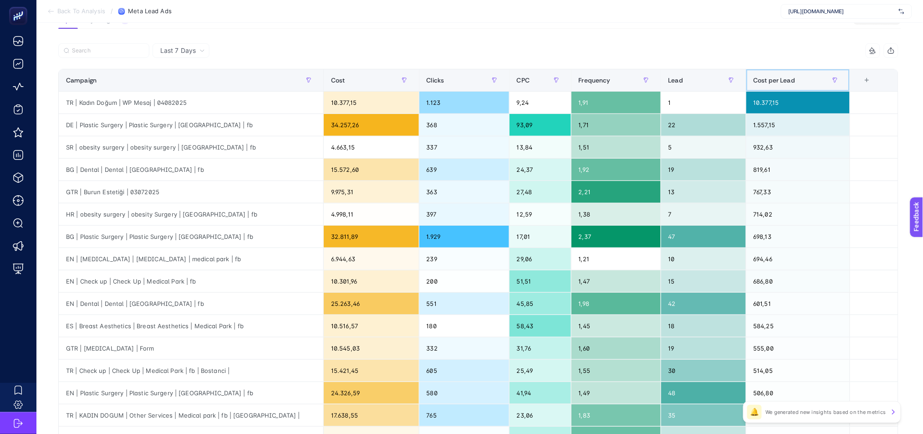
click at [807, 79] on div "Cost per Lead" at bounding box center [798, 80] width 89 height 15
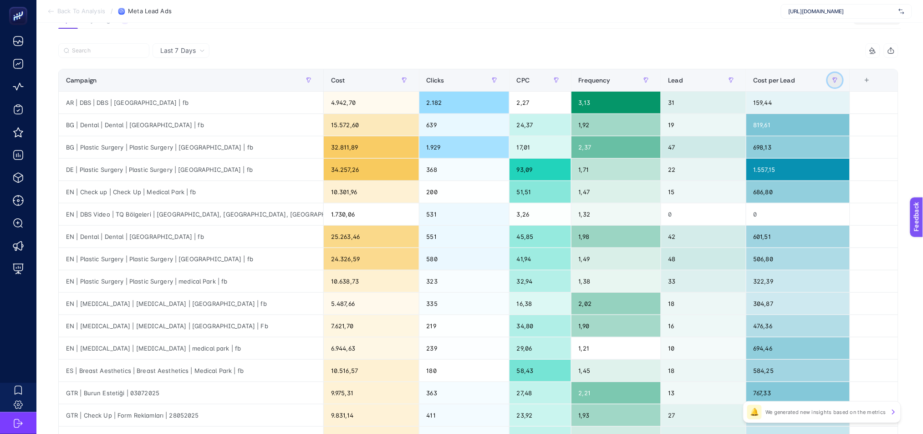
click at [838, 81] on icon "button" at bounding box center [835, 79] width 5 height 5
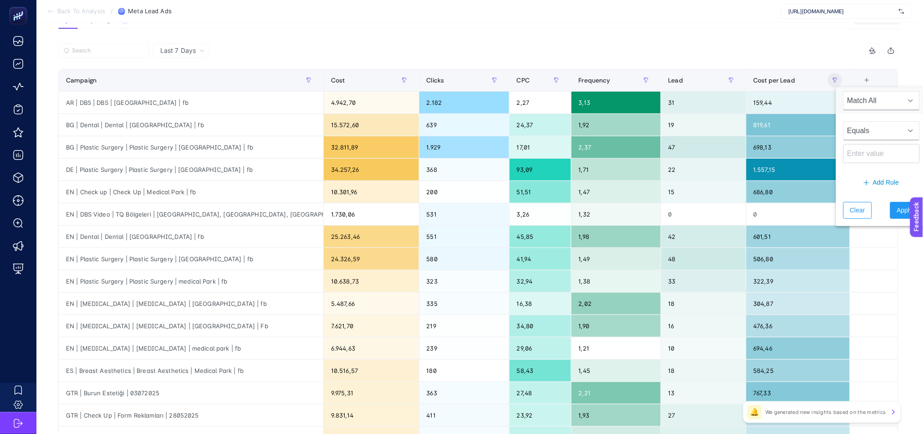
click at [884, 135] on span "Equals" at bounding box center [873, 131] width 58 height 18
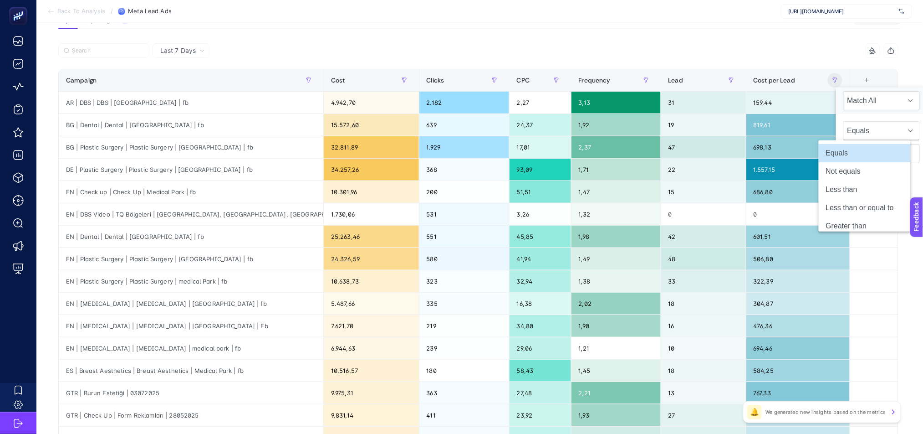
scroll to position [77, 6]
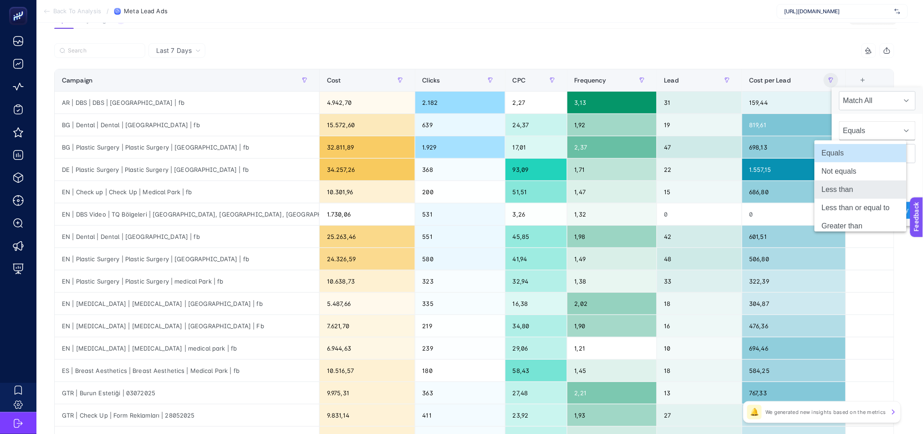
click at [879, 192] on li "Less than" at bounding box center [861, 189] width 92 height 18
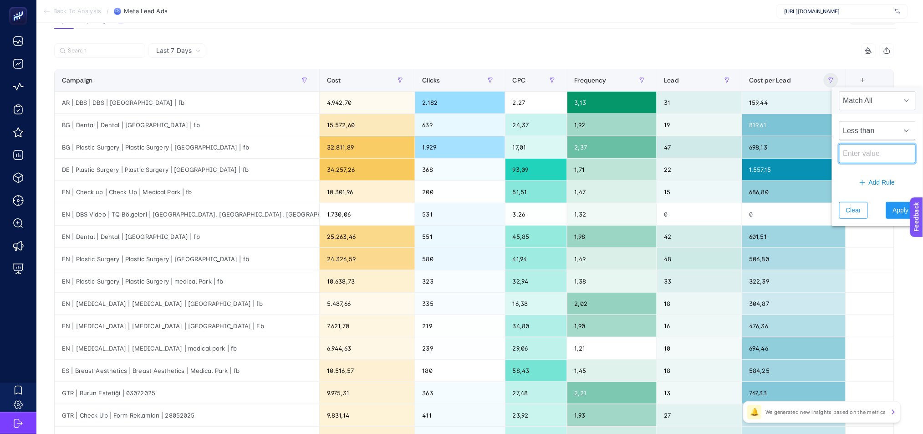
click at [871, 158] on input at bounding box center [877, 153] width 77 height 19
type input "500"
click at [893, 208] on span "Apply" at bounding box center [901, 210] width 16 height 10
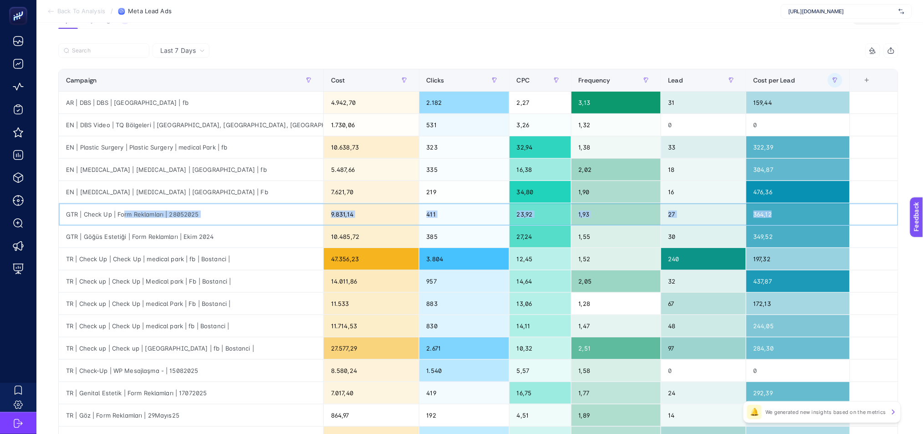
drag, startPoint x: 118, startPoint y: 215, endPoint x: 800, endPoint y: 205, distance: 681.4
click at [800, 205] on tr "GTR | Check Up | Form Reklamları | 28052025 9.831,14 411 23,92 1,93 27 364,12" at bounding box center [479, 214] width 840 height 22
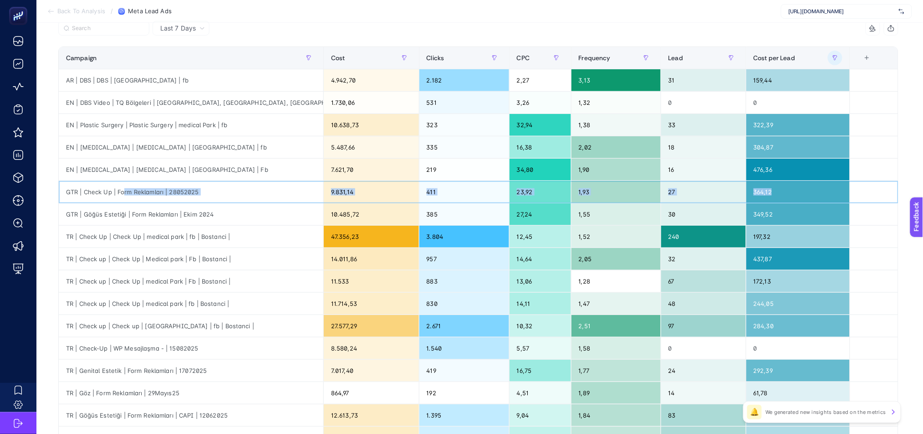
scroll to position [101, 6]
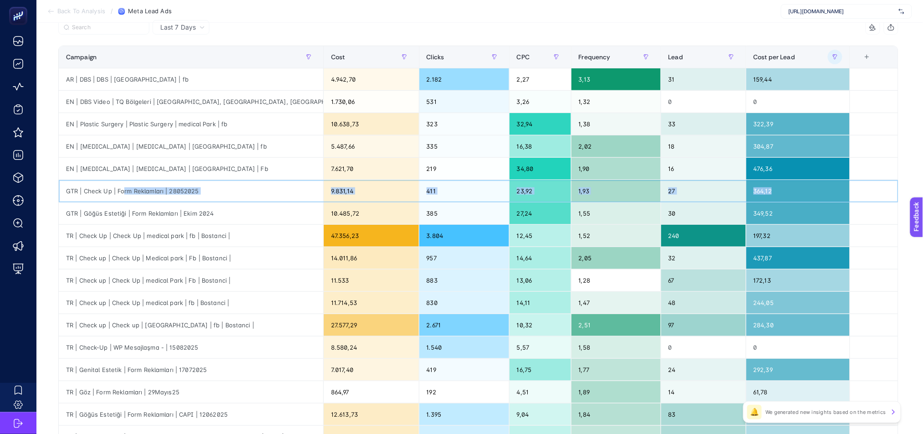
click at [781, 189] on div "364,12" at bounding box center [797, 191] width 103 height 22
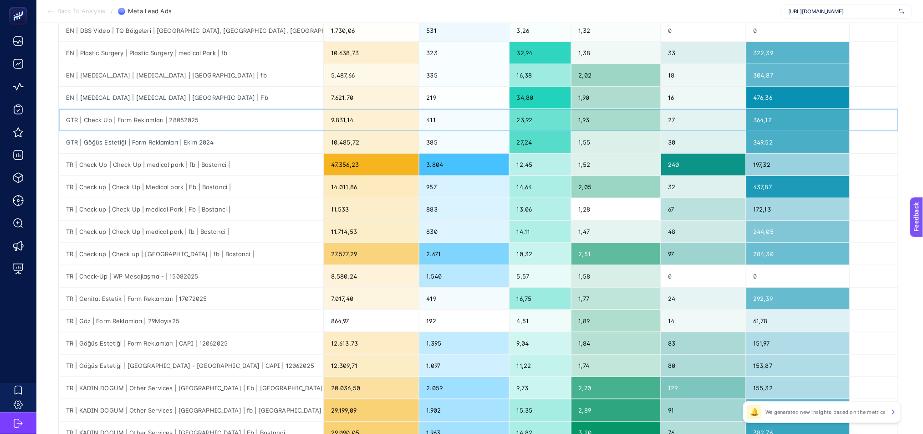
scroll to position [175, 6]
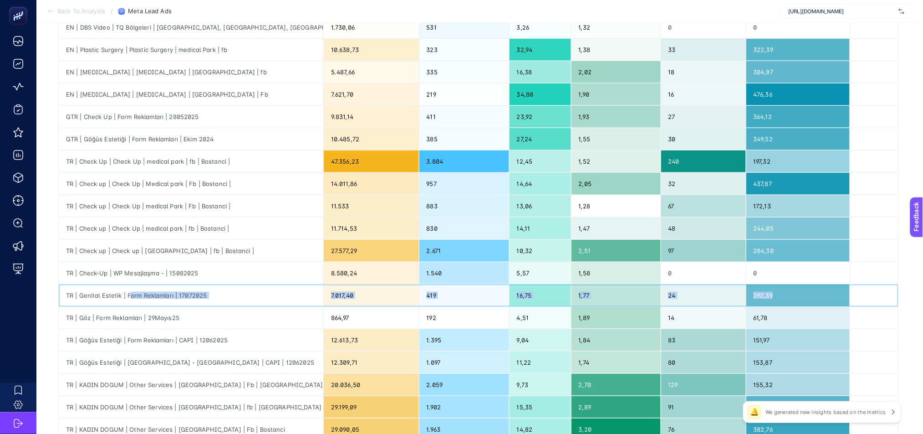
drag, startPoint x: 129, startPoint y: 296, endPoint x: 783, endPoint y: 295, distance: 654.0
click at [783, 295] on tr "TR | Genital Estetik | Form Reklamları | 17072025 7.017,40 419 16,75 1,77 24 29…" at bounding box center [479, 295] width 840 height 22
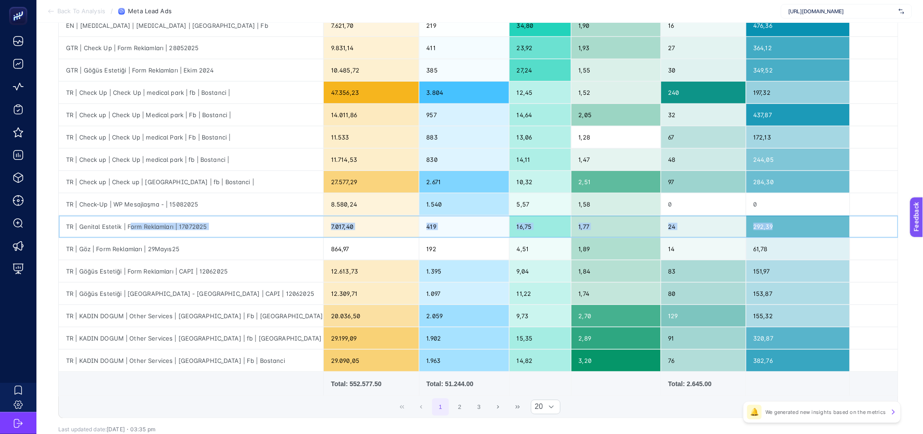
scroll to position [249, 6]
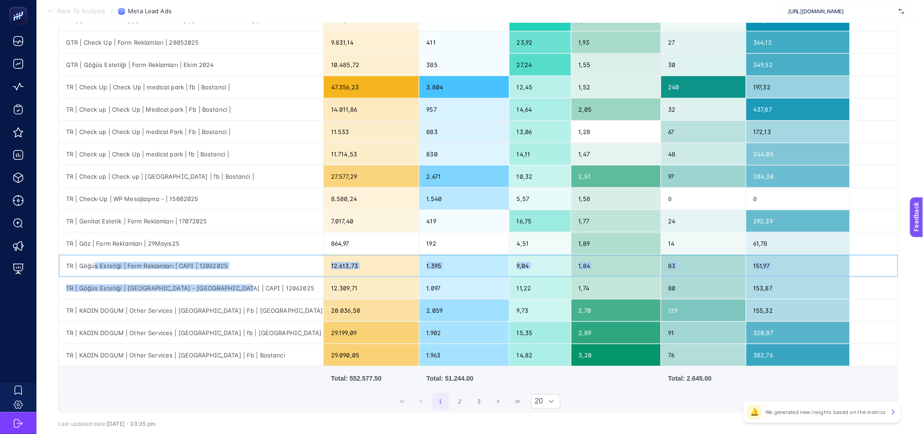
drag, startPoint x: 87, startPoint y: 265, endPoint x: 288, endPoint y: 278, distance: 201.7
click at [288, 278] on tbody "AR | DBS | DBS | Medical Park | fb 4.942,70 2.182 2,27 3,13 31 159,44 EN | DBS …" at bounding box center [479, 143] width 840 height 446
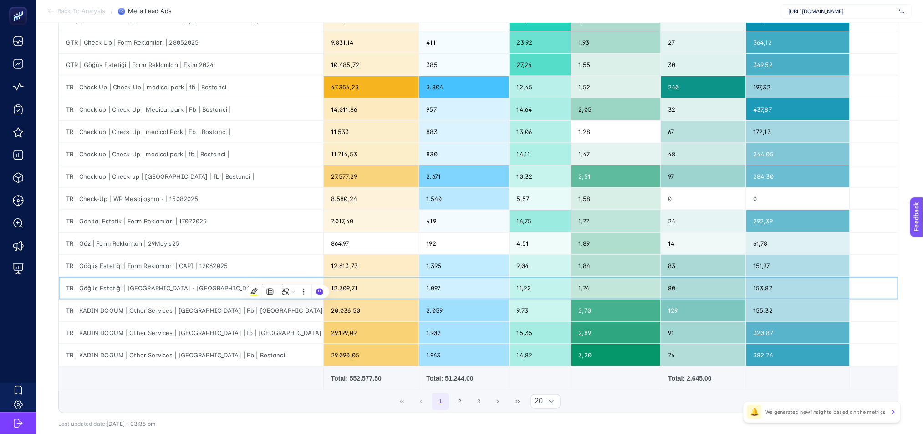
click at [399, 290] on div "12.309,71" at bounding box center [371, 288] width 95 height 22
drag, startPoint x: 365, startPoint y: 291, endPoint x: 328, endPoint y: 283, distance: 37.2
click at [328, 283] on div "12.309,71" at bounding box center [371, 288] width 95 height 22
click at [455, 403] on button "2" at bounding box center [459, 401] width 17 height 17
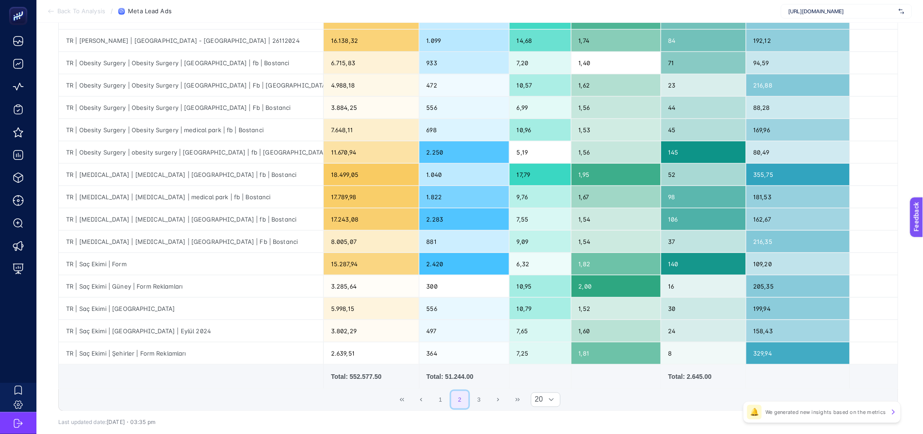
scroll to position [266, 6]
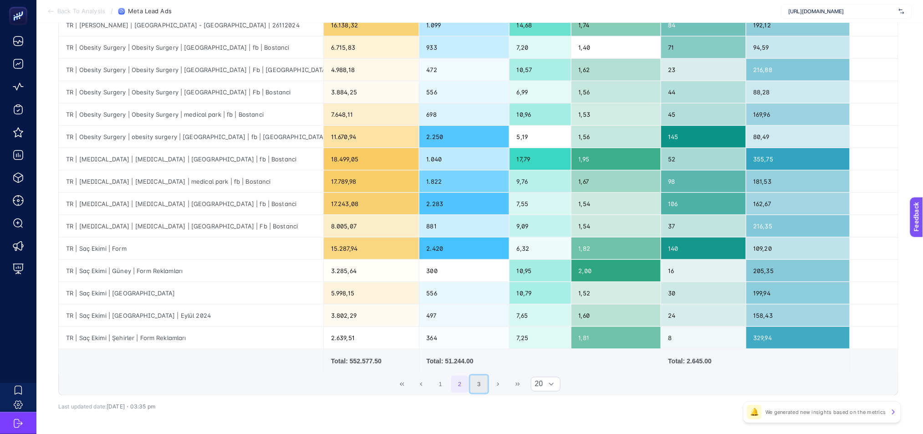
click at [479, 388] on button "3" at bounding box center [478, 383] width 17 height 17
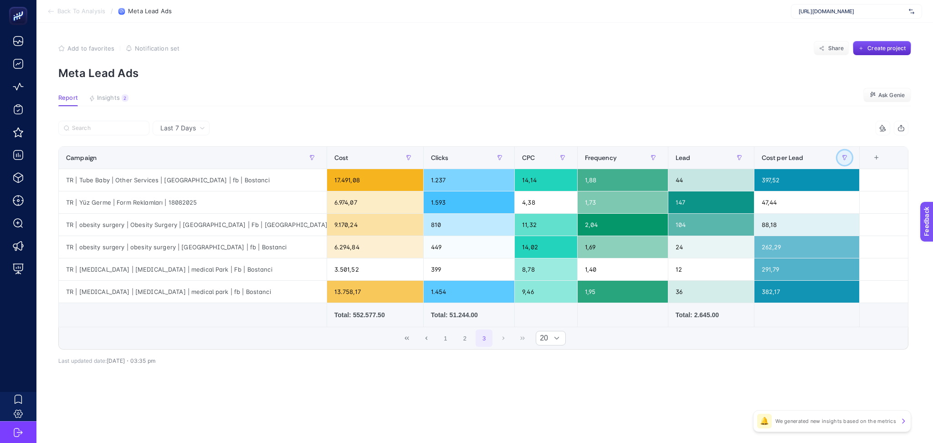
click at [842, 155] on icon "button" at bounding box center [844, 157] width 4 height 5
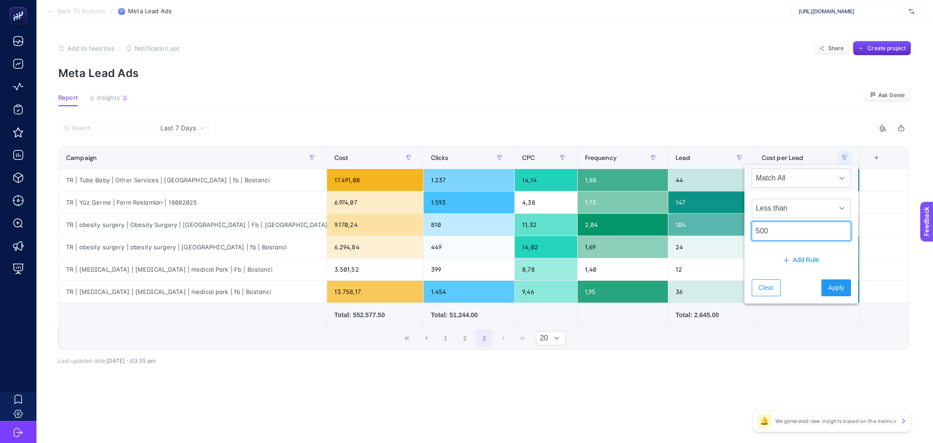
drag, startPoint x: 788, startPoint y: 235, endPoint x: 726, endPoint y: 232, distance: 62.5
click at [726, 232] on body "Back To Analysis / Meta Lead Ads https://medicalparkinternational.net/ Add to f…" at bounding box center [466, 221] width 933 height 443
type input "1.000"
click at [828, 291] on span "Apply" at bounding box center [836, 288] width 16 height 10
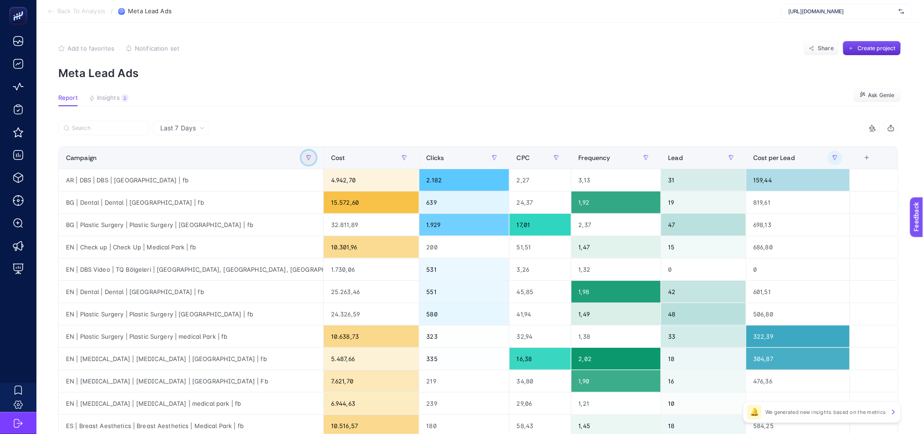
click at [308, 155] on icon "button" at bounding box center [307, 156] width 1 height 2
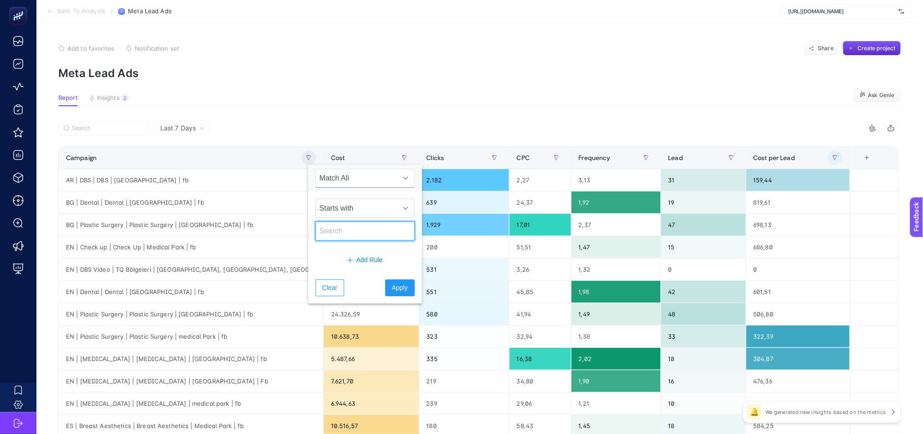
click at [338, 233] on input "text" at bounding box center [365, 230] width 99 height 19
type input "tr"
click at [390, 281] on button "Apply" at bounding box center [400, 287] width 30 height 17
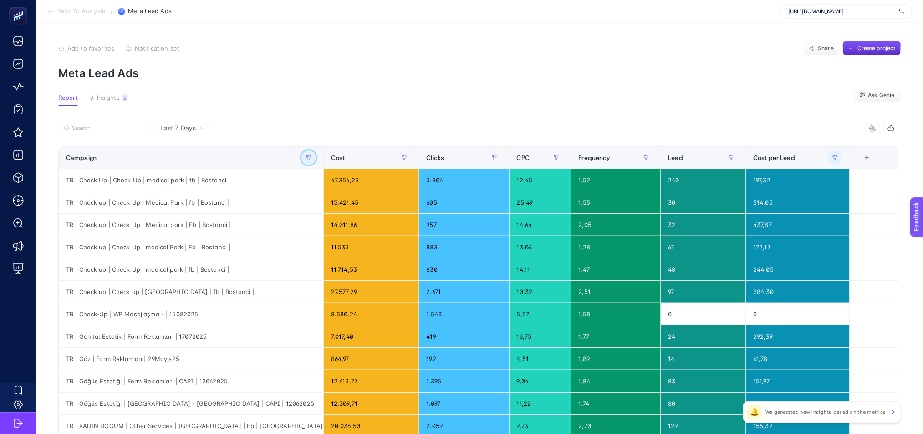
scroll to position [301, 0]
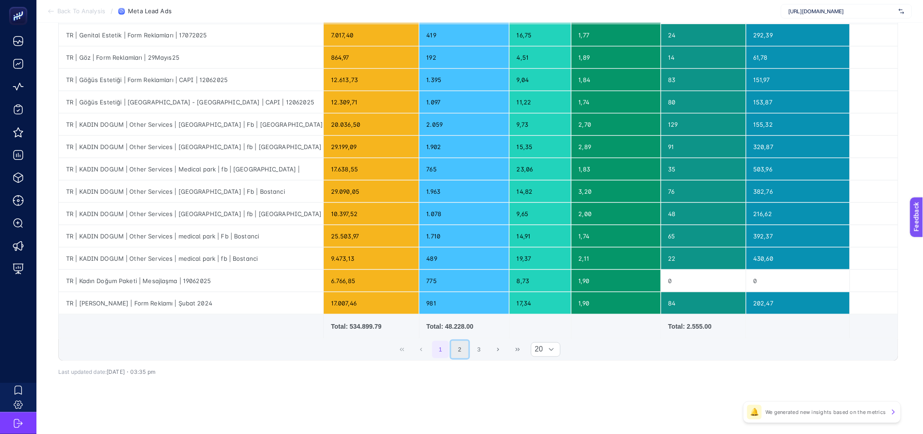
click at [465, 348] on button "2" at bounding box center [459, 349] width 17 height 17
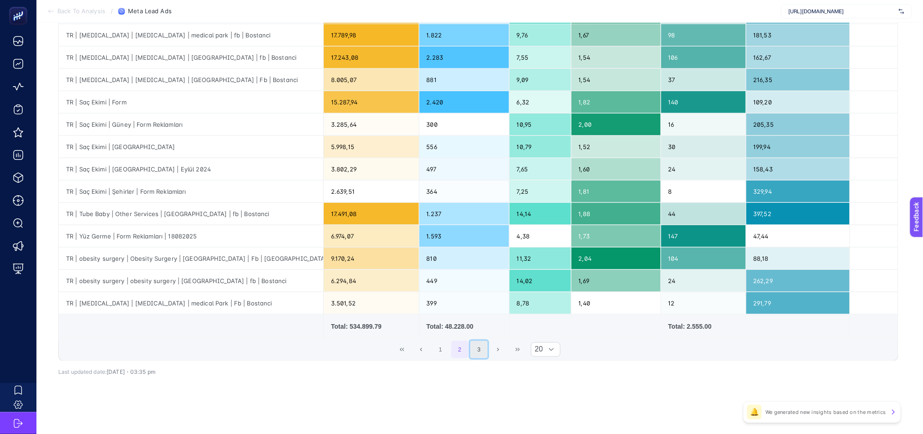
click at [483, 353] on button "3" at bounding box center [478, 349] width 17 height 17
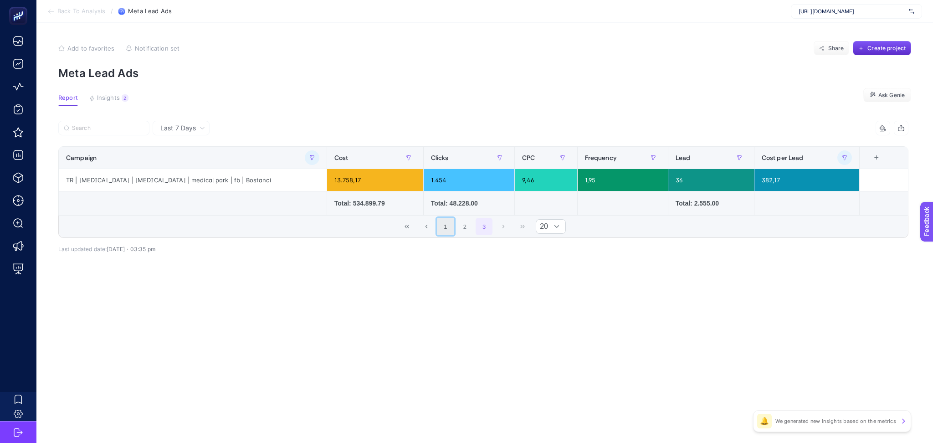
click at [449, 227] on button "1" at bounding box center [445, 226] width 17 height 17
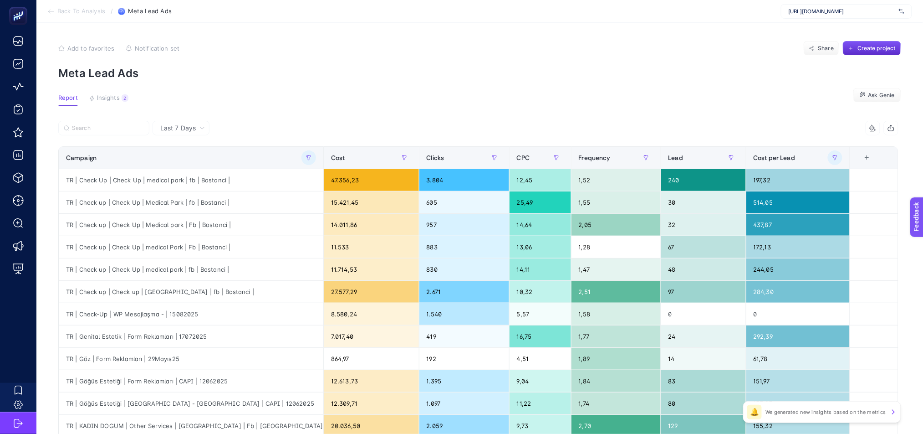
scroll to position [301, 0]
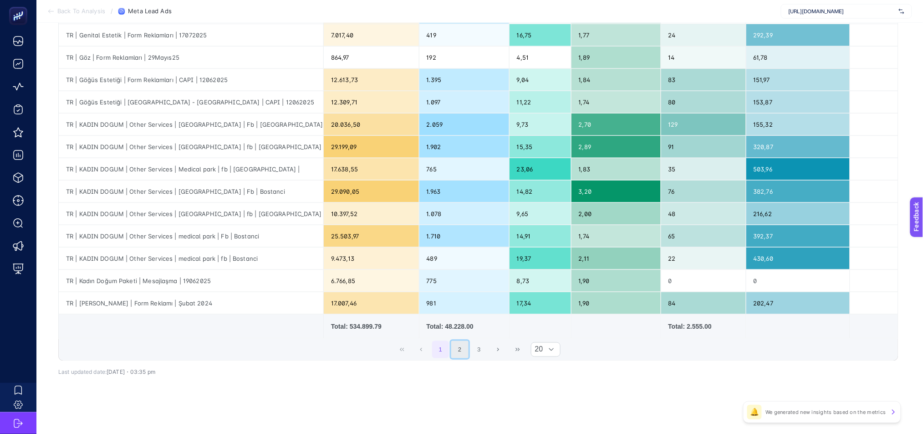
click at [460, 353] on button "2" at bounding box center [459, 349] width 17 height 17
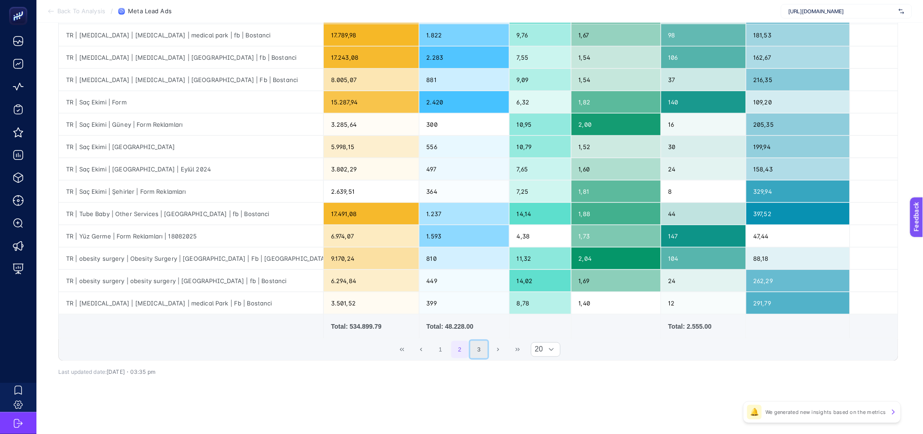
click at [483, 353] on button "3" at bounding box center [478, 349] width 17 height 17
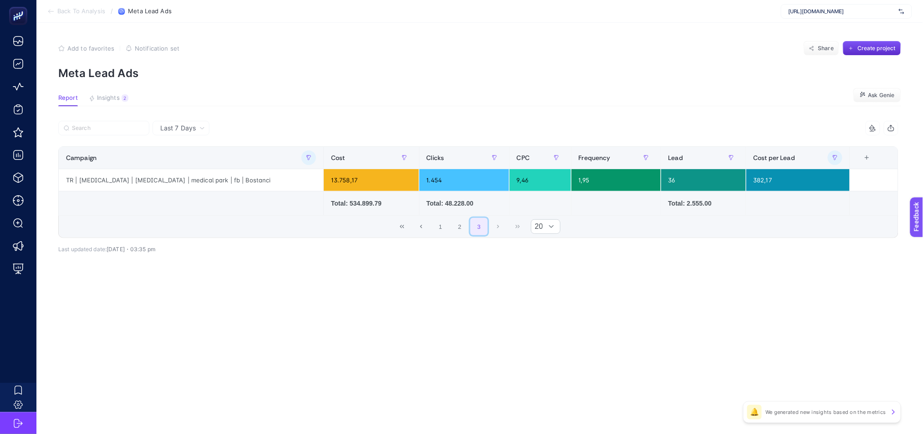
scroll to position [0, 0]
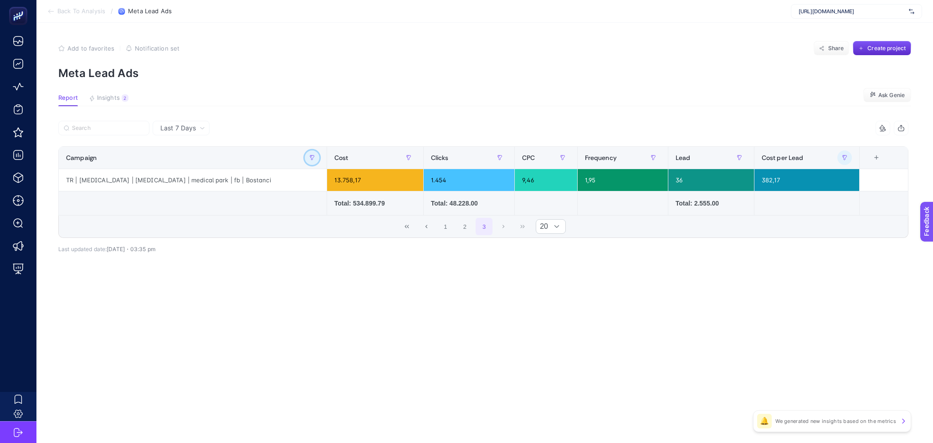
click at [311, 154] on button "button" at bounding box center [312, 157] width 15 height 15
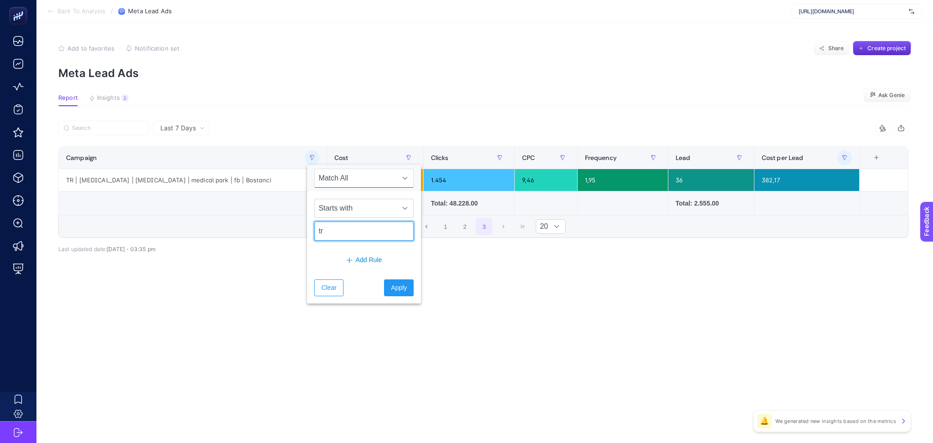
click at [318, 233] on input "tr" at bounding box center [363, 230] width 99 height 19
type input "gtr"
click at [391, 291] on span "Apply" at bounding box center [399, 288] width 16 height 10
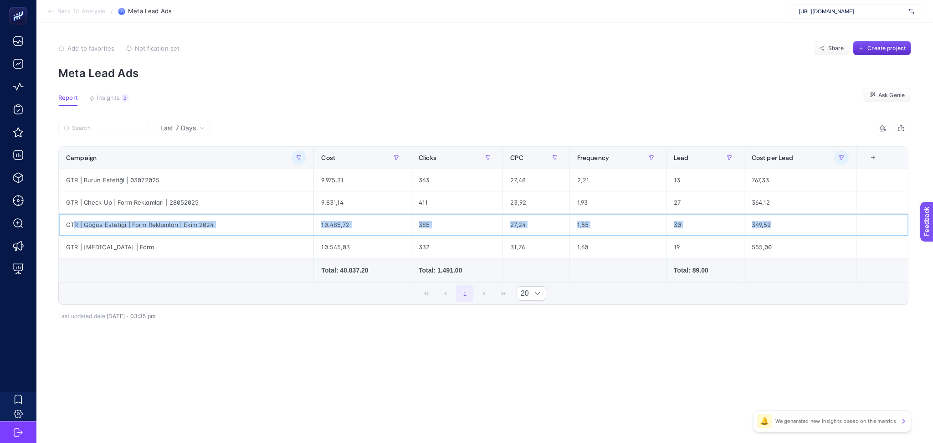
drag, startPoint x: 784, startPoint y: 223, endPoint x: 74, endPoint y: 229, distance: 709.6
click at [74, 229] on tr "GTR | Göğüs Estetiği | Form Reklamları | Ekim 2024 10.485,72 385 27,24 1,55 30 …" at bounding box center [483, 225] width 849 height 22
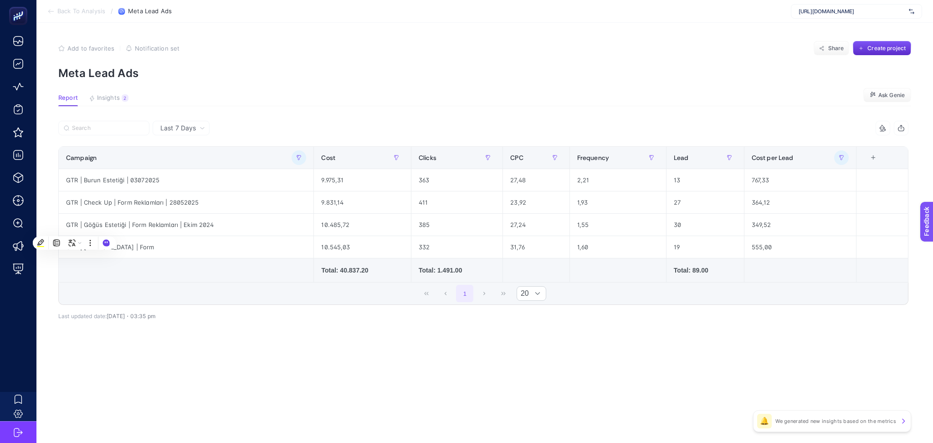
click at [819, 284] on div "1 20" at bounding box center [483, 293] width 849 height 22
drag, startPoint x: 788, startPoint y: 226, endPoint x: 726, endPoint y: 222, distance: 62.5
click at [726, 222] on tr "GTR | Göğüs Estetiği | Form Reklamları | Ekim 2024 10.485,72 385 27,24 1,55 30 …" at bounding box center [483, 225] width 849 height 22
click at [879, 279] on td at bounding box center [882, 270] width 52 height 24
drag, startPoint x: 323, startPoint y: 225, endPoint x: 356, endPoint y: 226, distance: 32.3
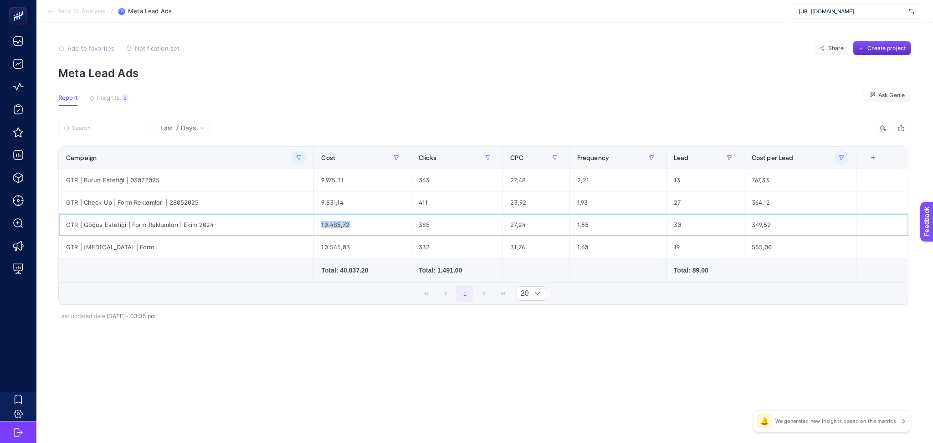
click at [356, 226] on div "10.485,72" at bounding box center [362, 225] width 97 height 22
click at [851, 286] on div "1 20" at bounding box center [483, 293] width 849 height 22
click at [302, 154] on button "button" at bounding box center [298, 157] width 15 height 15
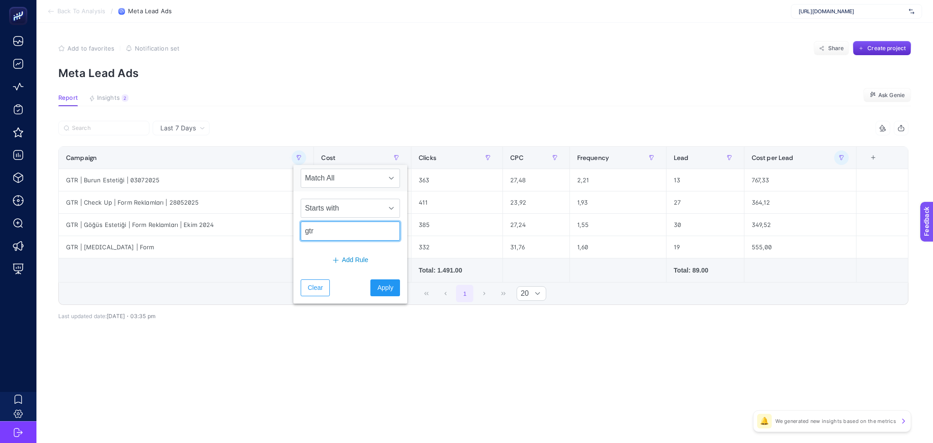
drag, startPoint x: 312, startPoint y: 231, endPoint x: 281, endPoint y: 227, distance: 31.7
click at [285, 230] on body "Back To Analysis / Meta Lead Ads https://medicalparkinternational.net/ Add to f…" at bounding box center [466, 221] width 933 height 443
type input "tr"
click at [377, 290] on span "Apply" at bounding box center [385, 288] width 16 height 10
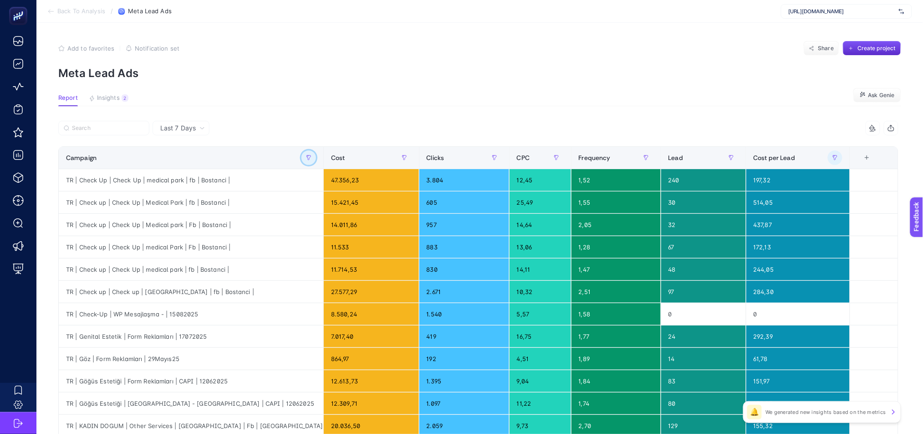
scroll to position [301, 0]
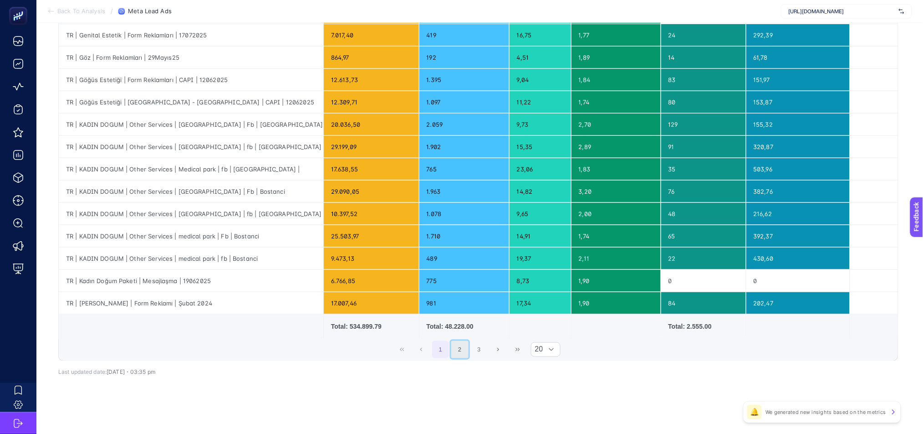
click at [467, 351] on button "2" at bounding box center [459, 349] width 17 height 17
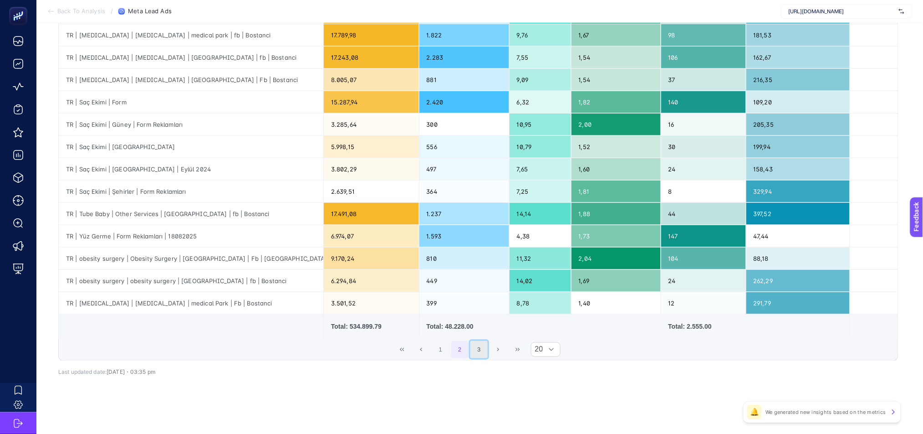
click at [488, 354] on button "3" at bounding box center [478, 349] width 17 height 17
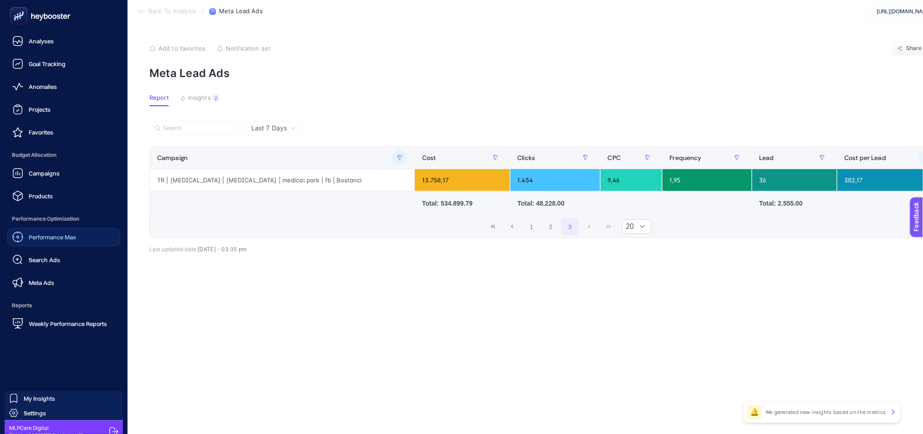
click at [60, 238] on span "Performance Max" at bounding box center [52, 236] width 47 height 7
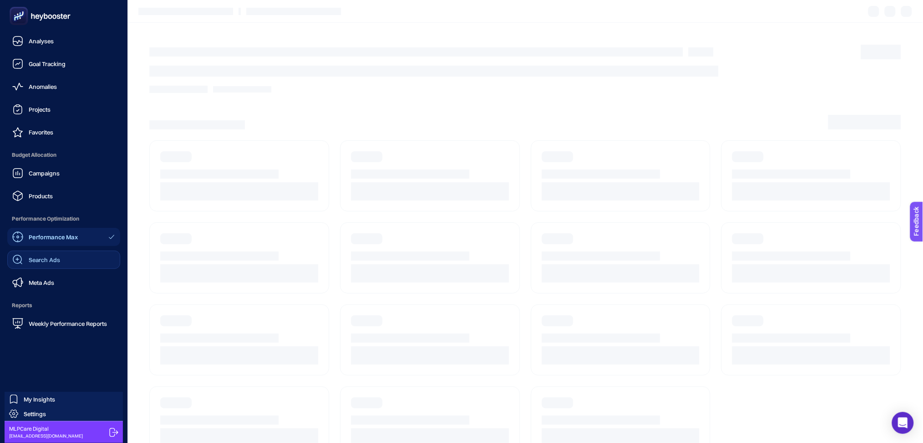
click at [55, 259] on span "Search Ads" at bounding box center [44, 259] width 31 height 7
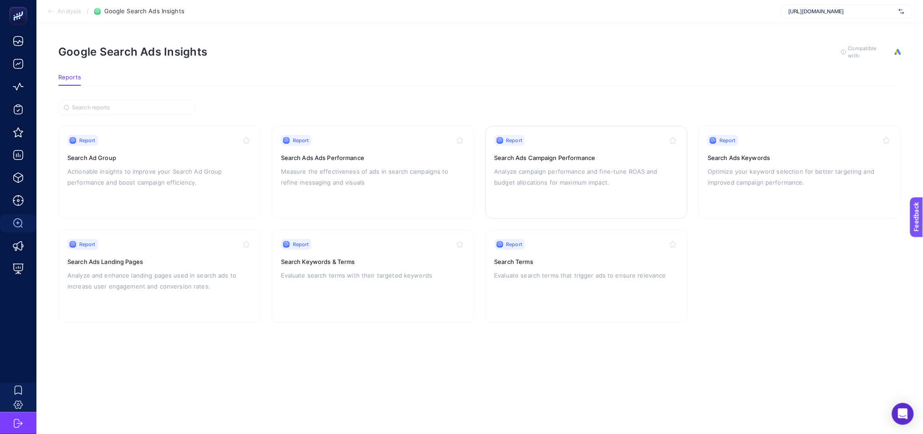
click at [562, 171] on p "Analyze campaign performance and fine-tune ROAS and budget allocations for maxi…" at bounding box center [587, 177] width 184 height 22
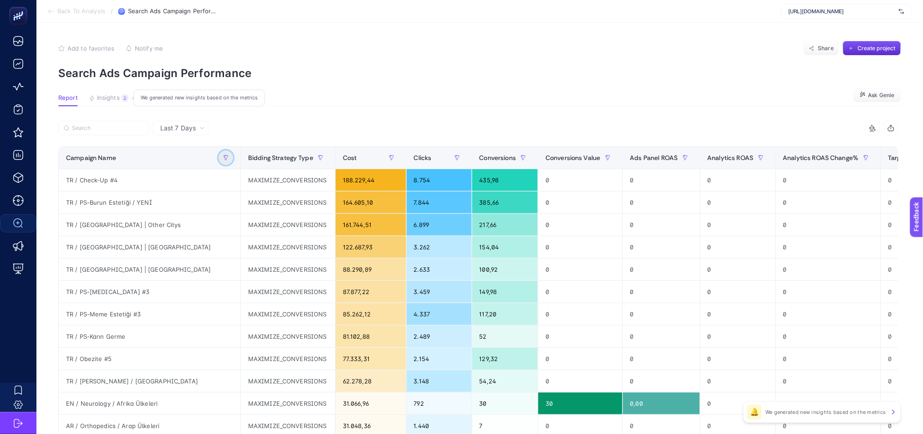
click at [223, 157] on icon "button" at bounding box center [225, 157] width 5 height 5
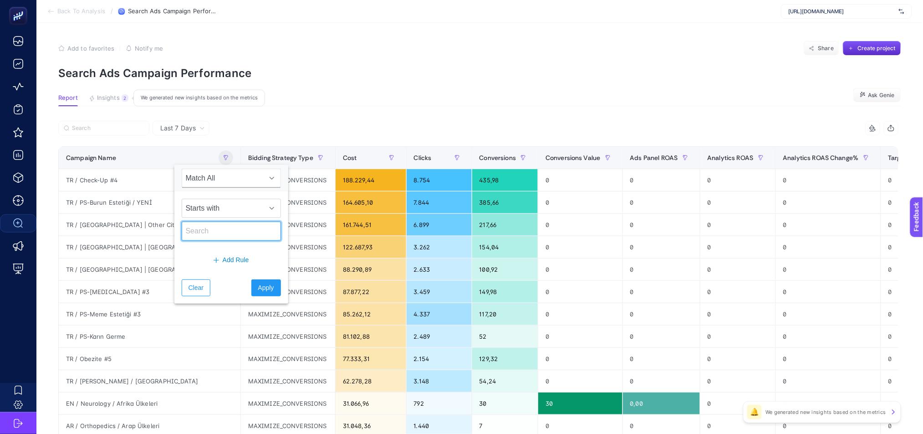
click at [206, 230] on input "text" at bounding box center [231, 230] width 99 height 19
type input "gtr"
click at [265, 289] on span "Apply" at bounding box center [266, 288] width 16 height 10
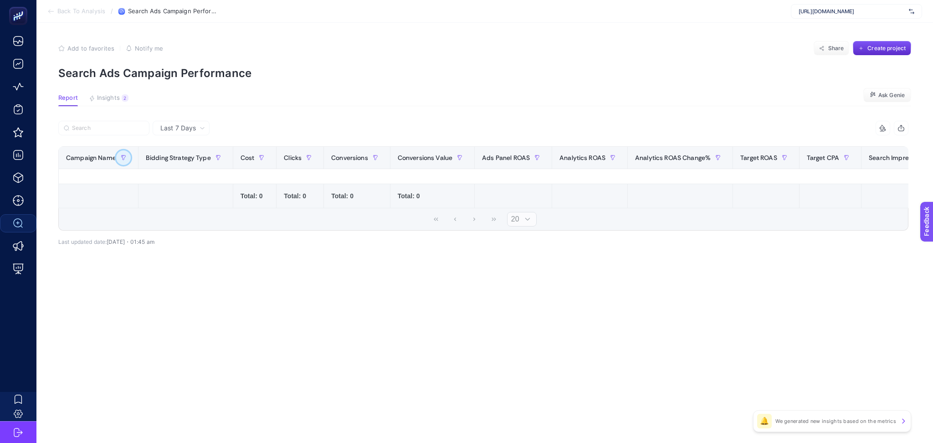
click at [124, 156] on icon "button" at bounding box center [123, 157] width 5 height 5
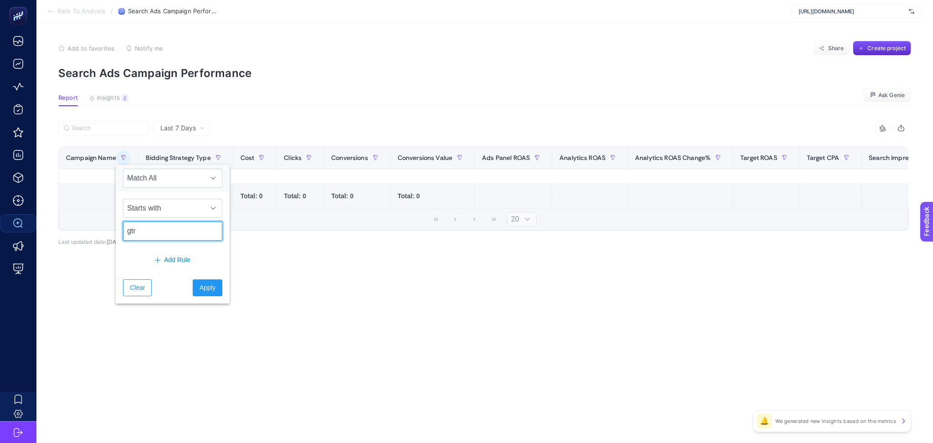
click at [155, 235] on input "gtr" at bounding box center [172, 230] width 99 height 19
click at [154, 235] on input "gtr" at bounding box center [172, 230] width 99 height 19
click at [153, 235] on input "gtr" at bounding box center [172, 230] width 99 height 19
type input "tr"
click at [203, 288] on span "Apply" at bounding box center [207, 288] width 16 height 10
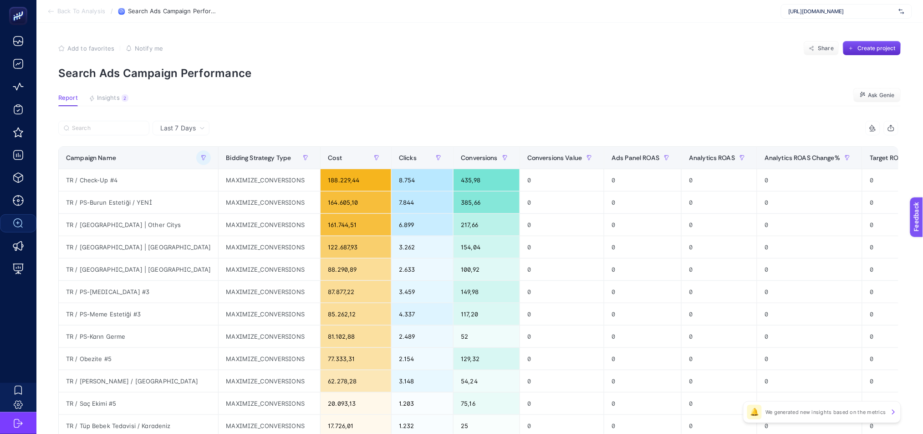
click at [50, 9] on icon at bounding box center [50, 11] width 7 height 7
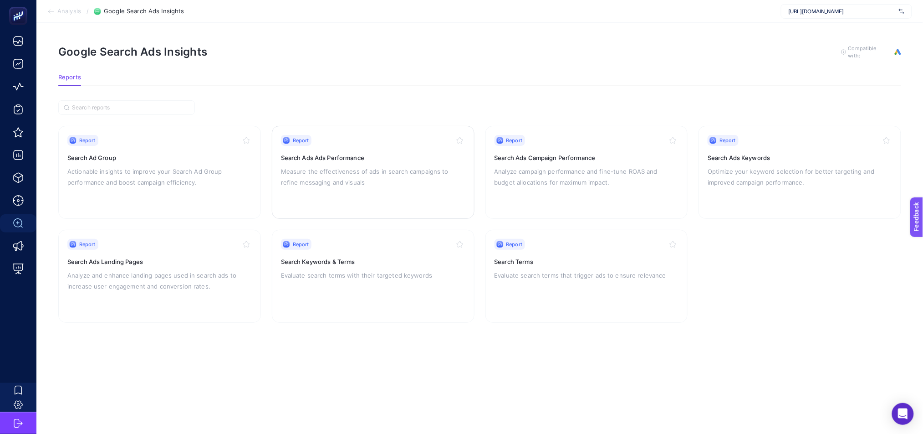
click at [346, 173] on p "Measure the effectiveness of ads in search campaigns to refine messaging and vi…" at bounding box center [373, 177] width 184 height 22
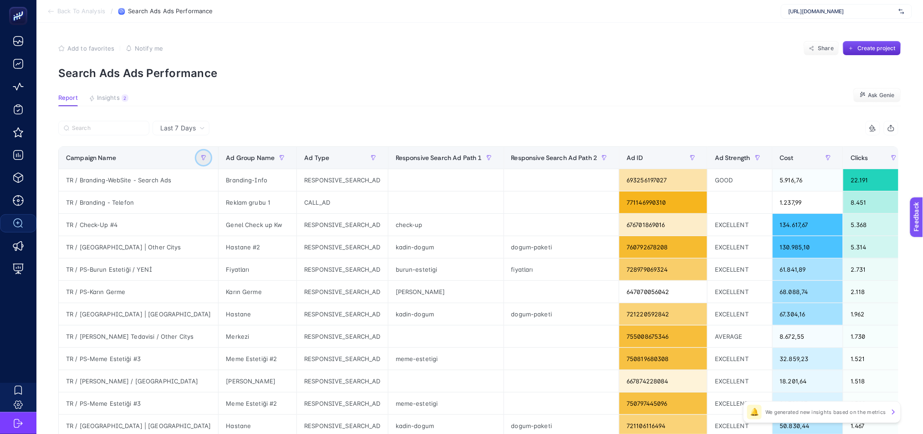
click at [202, 158] on icon "button" at bounding box center [204, 157] width 4 height 5
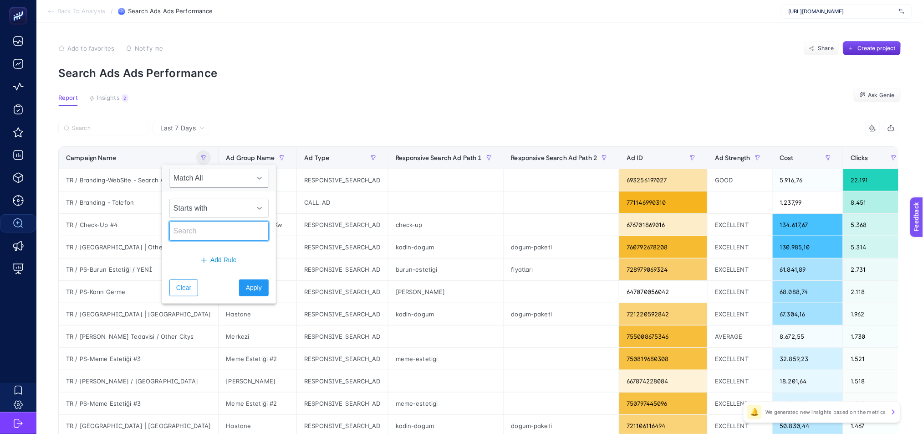
click at [187, 236] on input "text" at bounding box center [218, 230] width 99 height 19
drag, startPoint x: 187, startPoint y: 236, endPoint x: 175, endPoint y: 231, distance: 12.7
click at [175, 231] on input "text" at bounding box center [218, 230] width 99 height 19
type input "t"
type input "TR"
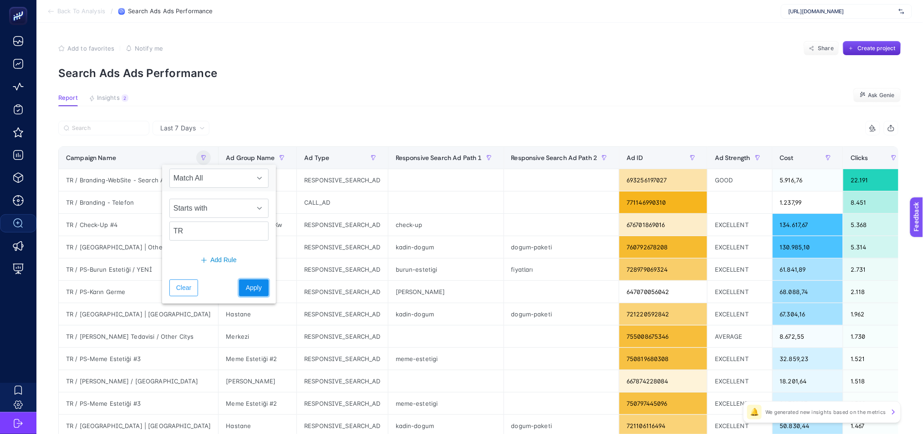
click at [256, 288] on button "Apply" at bounding box center [254, 287] width 30 height 17
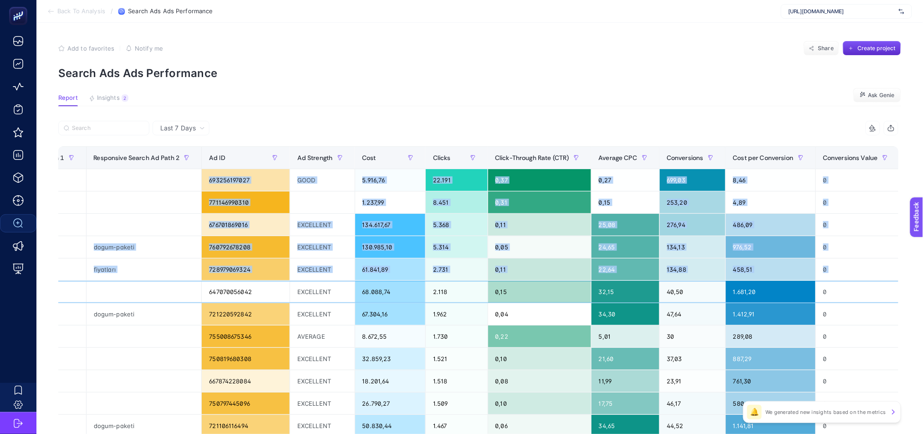
scroll to position [0, 6]
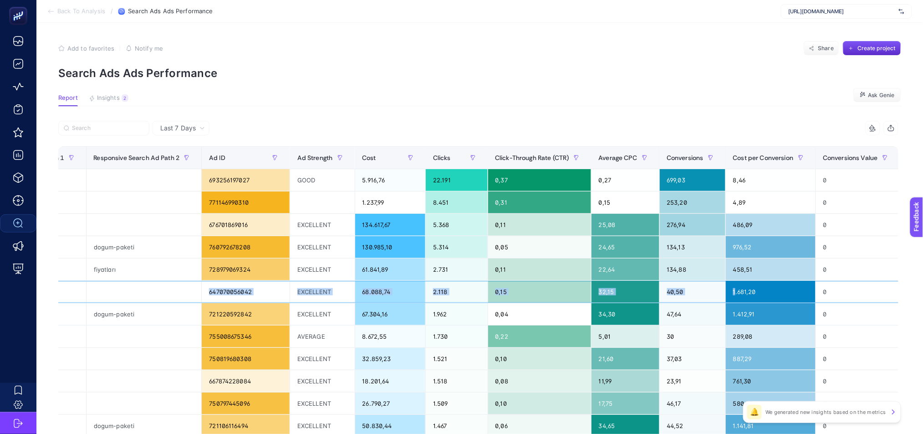
drag, startPoint x: 521, startPoint y: 293, endPoint x: 657, endPoint y: 294, distance: 135.7
click at [657, 294] on tr "TR / PS-Karın Germe Karın Germe RESPONSIVE_SEARCH_AD karin-germe 647070056042 E…" at bounding box center [310, 292] width 1339 height 22
click at [733, 160] on span "Cost per Conversion" at bounding box center [763, 157] width 61 height 7
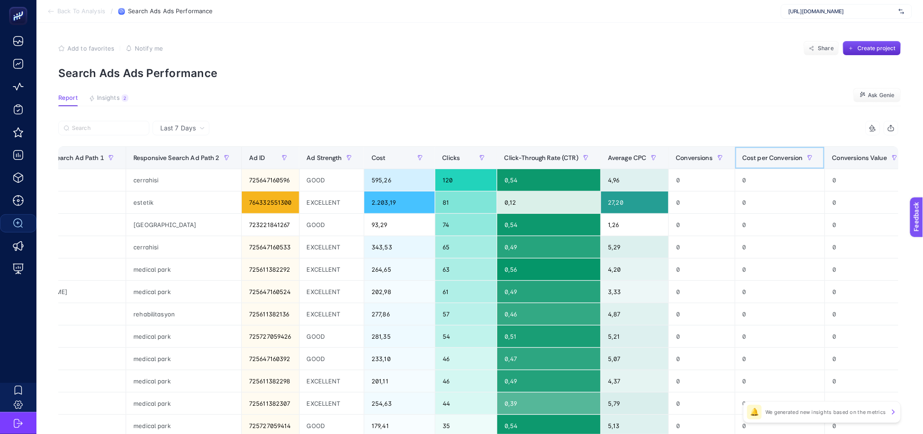
click at [743, 159] on span "Cost per Conversion" at bounding box center [773, 157] width 61 height 7
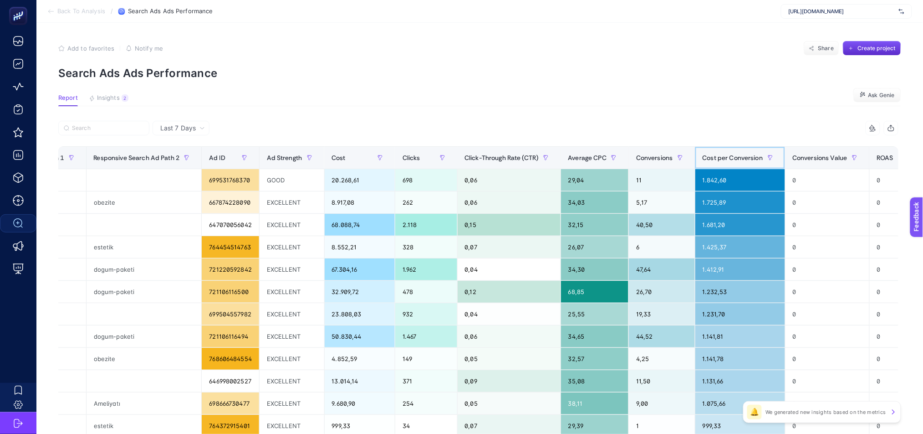
scroll to position [0, 409]
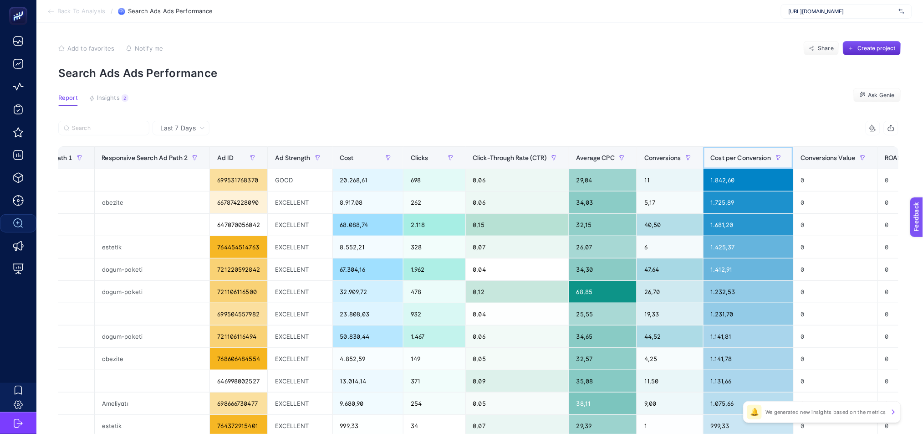
click at [772, 159] on div at bounding box center [779, 157] width 15 height 15
click at [713, 159] on span "Cost per Conversion" at bounding box center [741, 157] width 61 height 7
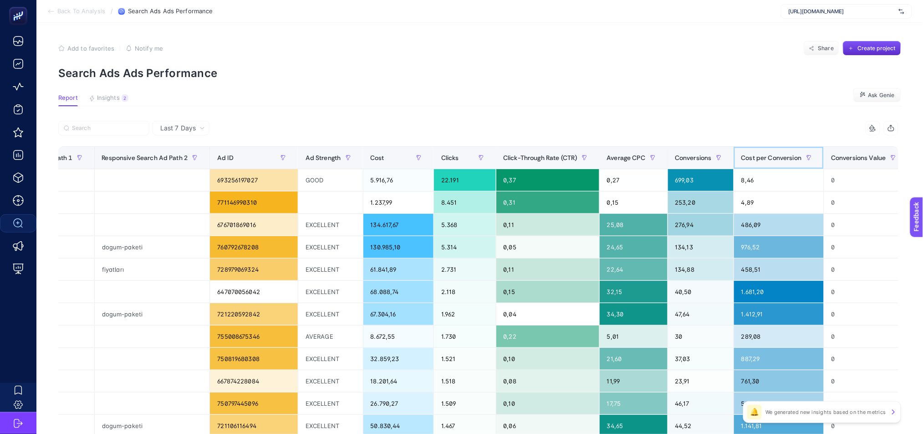
scroll to position [8, 6]
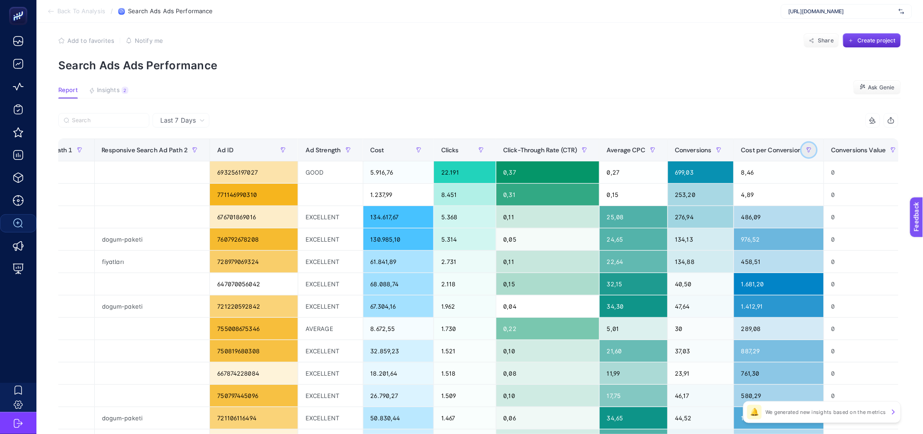
click at [807, 149] on icon "button" at bounding box center [809, 149] width 5 height 5
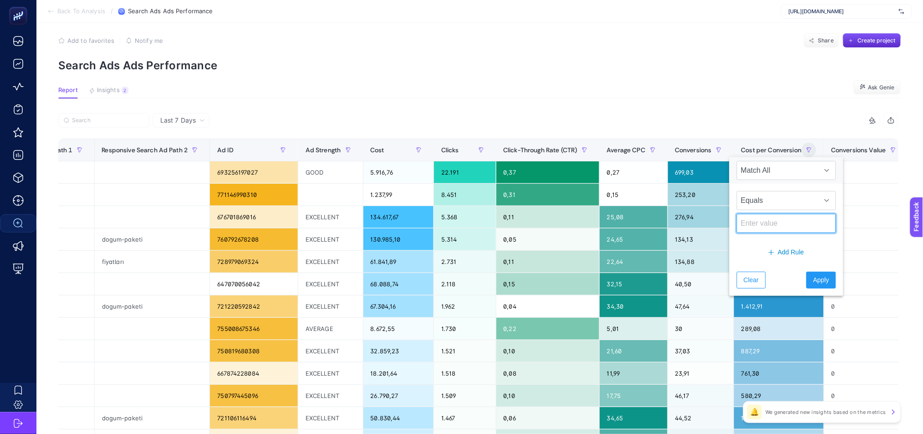
click at [758, 224] on input at bounding box center [786, 223] width 99 height 19
click at [762, 205] on span "Equals" at bounding box center [777, 200] width 81 height 18
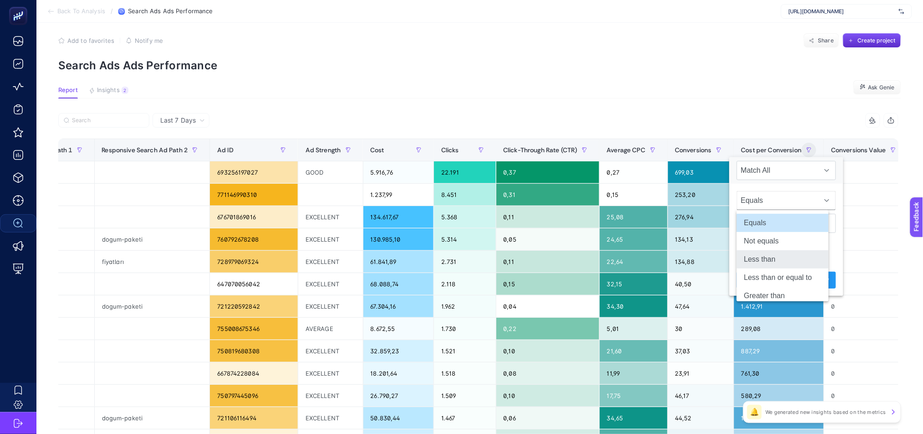
click at [771, 257] on li "Less than" at bounding box center [783, 259] width 92 height 18
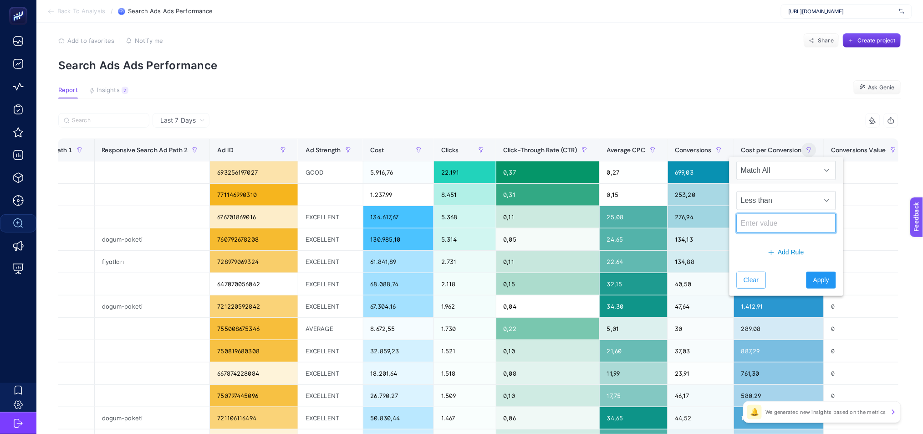
drag, startPoint x: 753, startPoint y: 229, endPoint x: 716, endPoint y: 235, distance: 37.4
click at [753, 229] on input at bounding box center [786, 223] width 99 height 19
type input "1.000"
click at [813, 276] on span "Apply" at bounding box center [821, 280] width 16 height 10
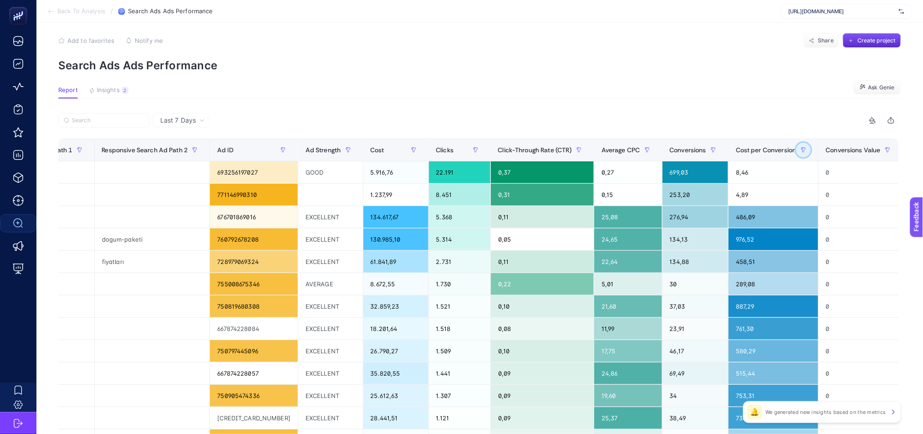
scroll to position [8, 0]
drag, startPoint x: 127, startPoint y: 284, endPoint x: 116, endPoint y: 276, distance: 14.0
click at [118, 277] on div at bounding box center [152, 284] width 115 height 22
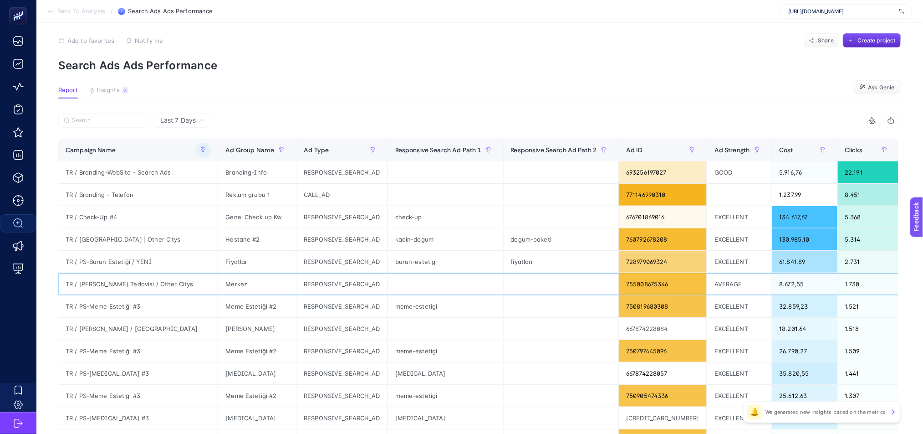
scroll to position [0, 0]
click at [144, 307] on div "TR / PS-Meme Estetiği #3" at bounding box center [138, 306] width 159 height 22
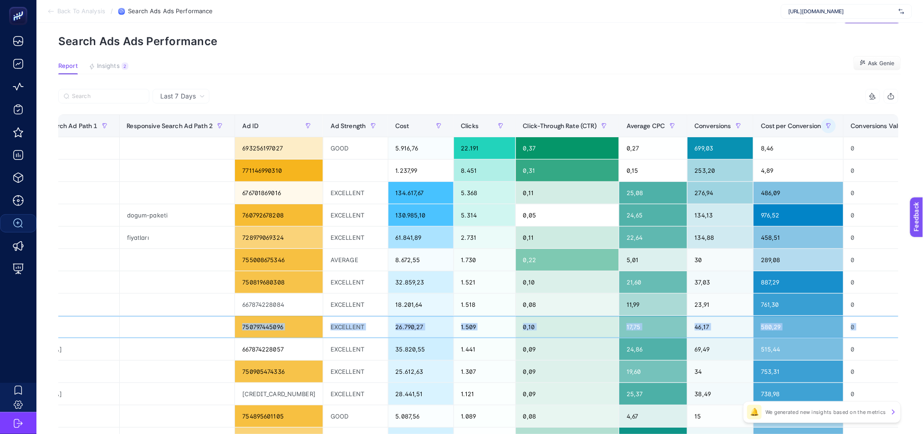
scroll to position [0, 412]
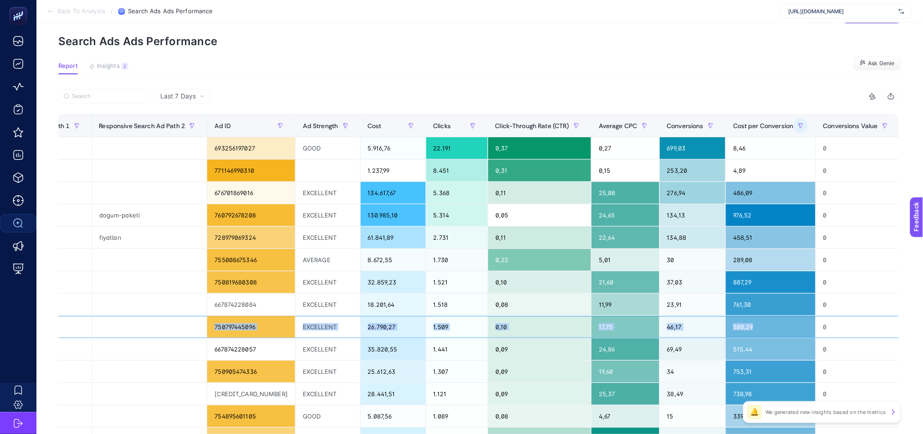
drag, startPoint x: 125, startPoint y: 326, endPoint x: 682, endPoint y: 324, distance: 556.5
click at [682, 324] on tr "TR / PS-Meme Estetiği #3 Meme Estetiği #2 RESPONSIVE_SEARCH_AD meme-estetigi 75…" at bounding box center [314, 327] width 1334 height 22
click at [726, 375] on div "753,31" at bounding box center [771, 371] width 90 height 22
click at [296, 419] on div "GOOD" at bounding box center [328, 416] width 65 height 22
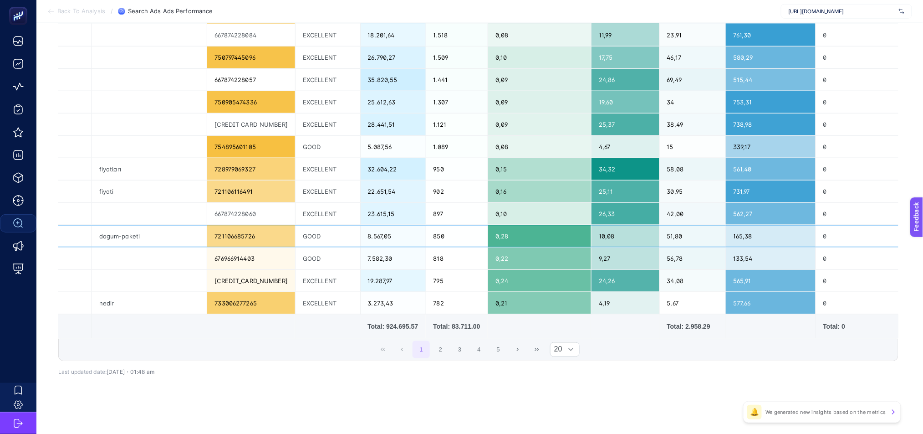
click at [726, 230] on div "165,38" at bounding box center [771, 236] width 90 height 22
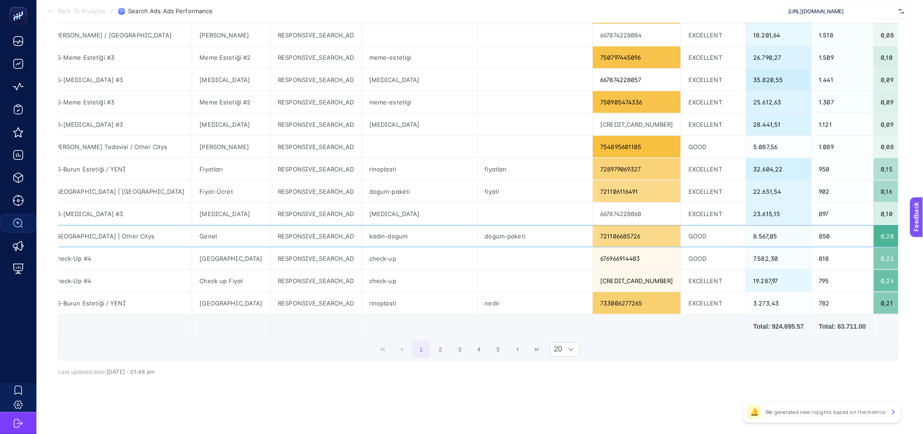
scroll to position [0, 0]
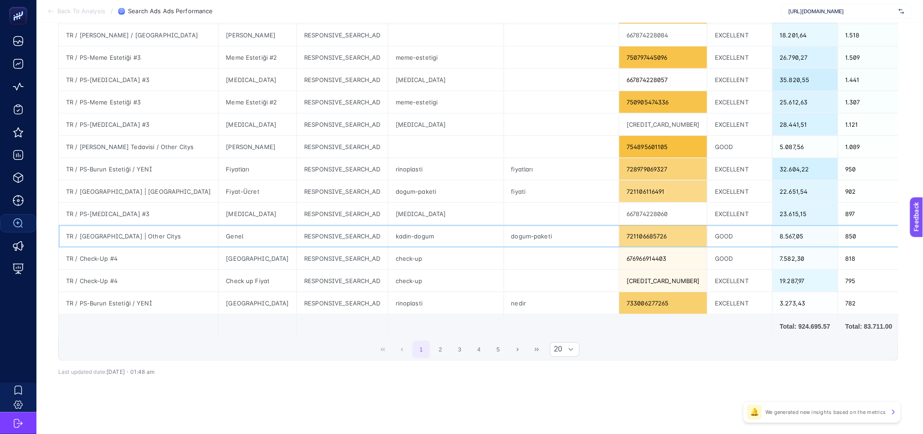
drag, startPoint x: 345, startPoint y: 226, endPoint x: 346, endPoint y: 220, distance: 6.4
click at [344, 225] on div "RESPONSIVE_SEARCH_AD" at bounding box center [342, 236] width 91 height 22
drag, startPoint x: 363, startPoint y: 209, endPoint x: 371, endPoint y: 209, distance: 7.7
click at [388, 209] on div "liposuction" at bounding box center [445, 214] width 115 height 22
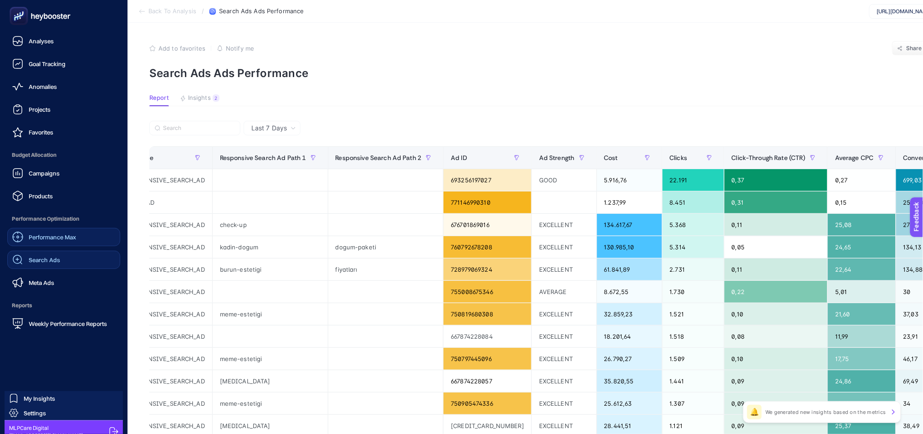
click at [41, 236] on span "Performance Max" at bounding box center [52, 236] width 47 height 7
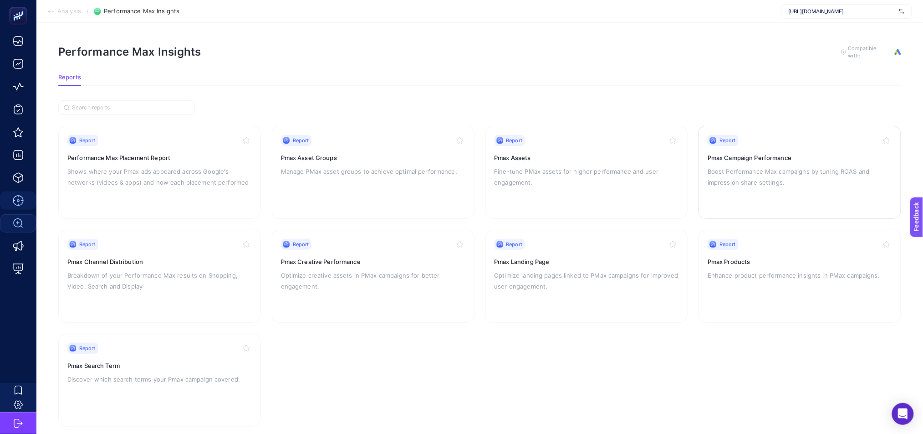
click at [756, 181] on p "Boost Performance Max campaigns by tuning ROAS and impression share settings." at bounding box center [800, 177] width 184 height 22
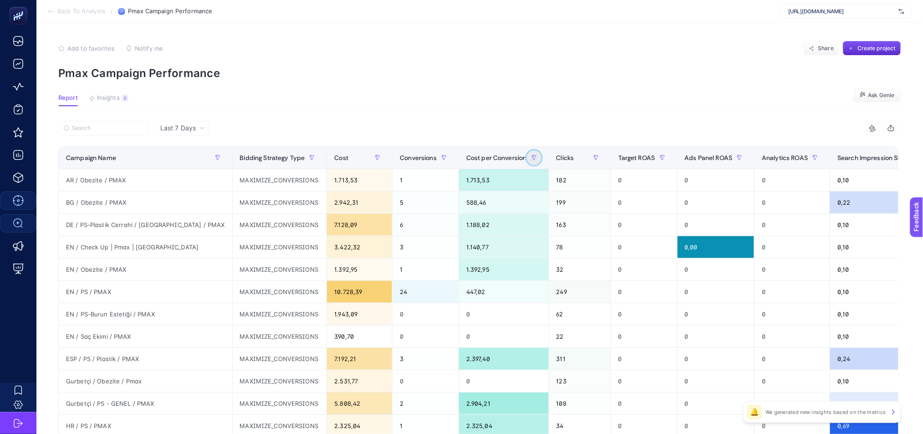
click at [532, 156] on icon "button" at bounding box center [534, 157] width 4 height 5
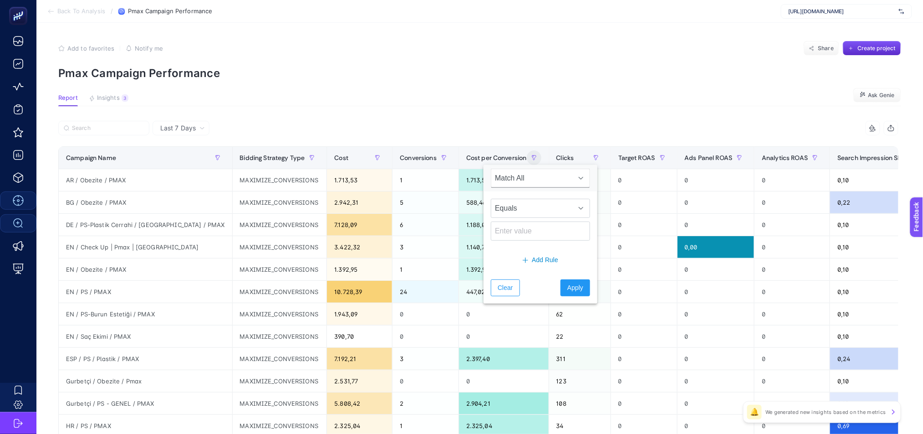
click at [538, 219] on div "Equals" at bounding box center [541, 219] width 114 height 56
click at [539, 212] on span "Equals" at bounding box center [531, 208] width 81 height 18
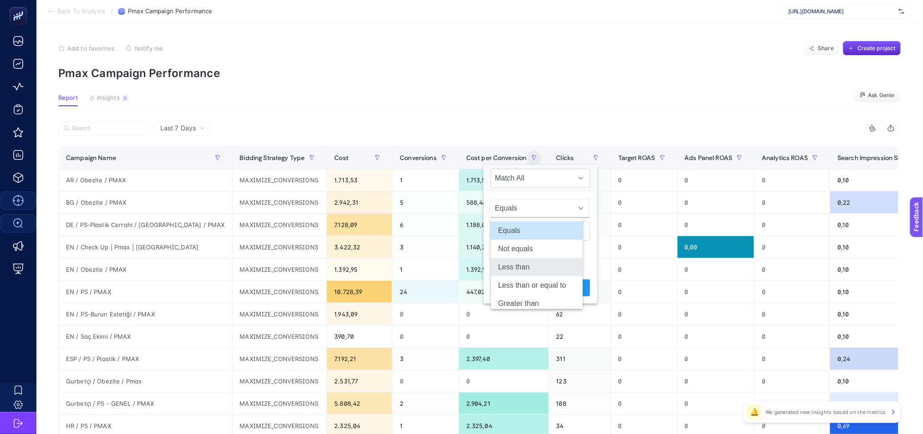
click at [533, 270] on li "Less than" at bounding box center [537, 267] width 92 height 18
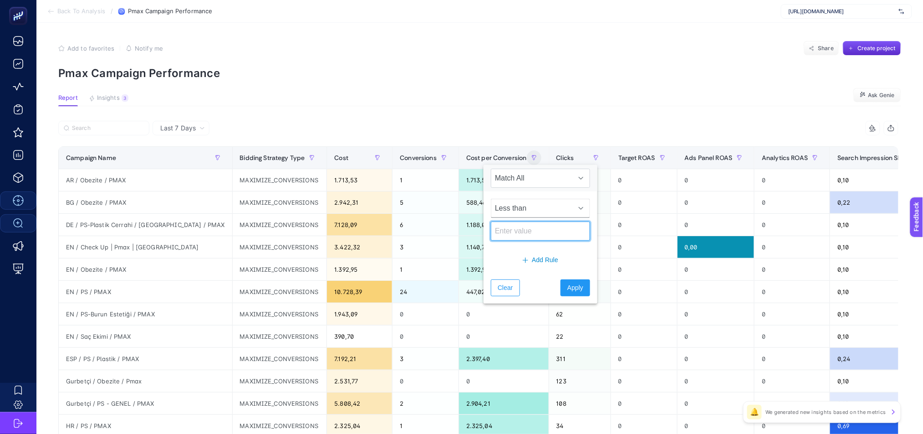
click at [511, 229] on input at bounding box center [540, 230] width 99 height 19
type input "1.000"
click at [567, 290] on span "Apply" at bounding box center [575, 288] width 16 height 10
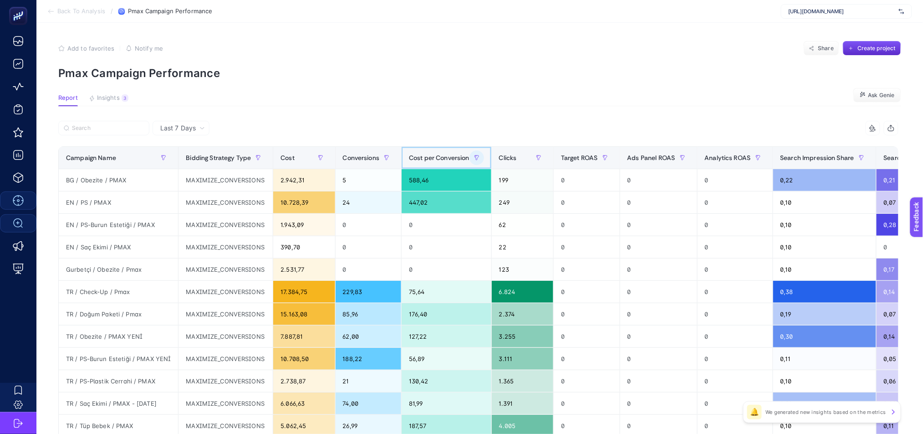
click at [426, 158] on span "Cost per Conversion" at bounding box center [439, 157] width 61 height 7
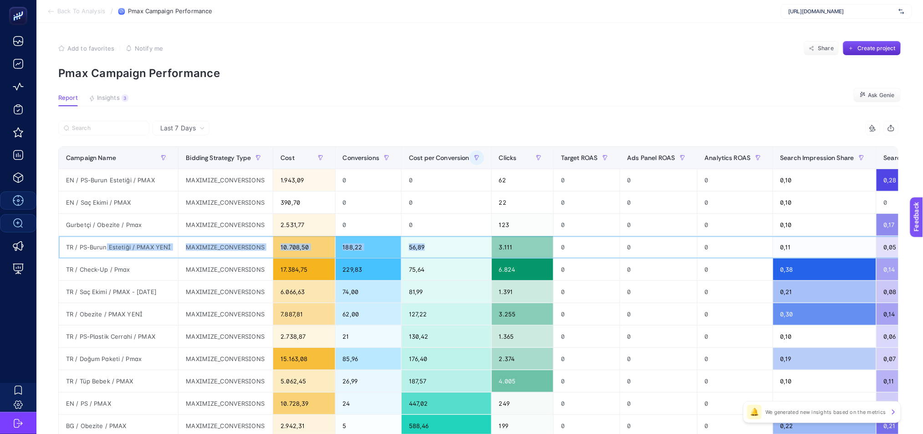
drag, startPoint x: 101, startPoint y: 249, endPoint x: 431, endPoint y: 253, distance: 330.2
click at [443, 250] on tr "TR / PS-Burun Estetiği / PMAX YENİ MAXIMIZE_CONVERSIONS 10.708,50 188,22 56,89 …" at bounding box center [642, 247] width 1167 height 22
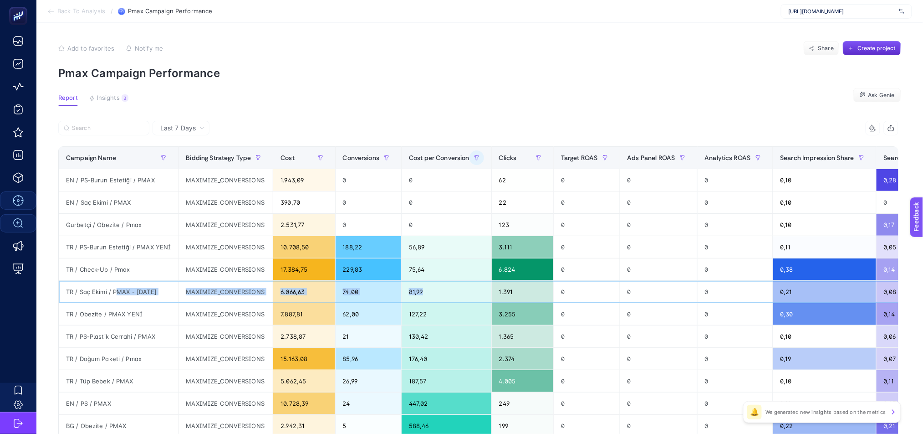
drag, startPoint x: 117, startPoint y: 292, endPoint x: 454, endPoint y: 293, distance: 337.0
click at [454, 293] on tr "TR / Saç Ekimi / PMAX - 24.01.2025 MAXIMIZE_CONVERSIONS 6.066,63 74,00 81,99 1.…" at bounding box center [642, 292] width 1167 height 22
click at [118, 342] on div "TR / PS-Plastik Cerrahi / PMAX" at bounding box center [118, 336] width 119 height 22
click at [92, 338] on div "TR / PS-Plastik Cerrahi / PMAX" at bounding box center [118, 336] width 119 height 22
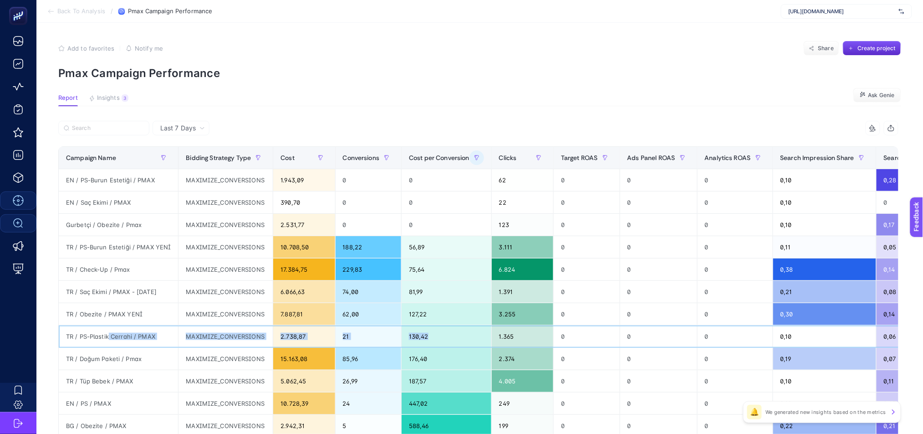
drag, startPoint x: 101, startPoint y: 339, endPoint x: 460, endPoint y: 334, distance: 358.5
click at [460, 334] on tr "TR / PS-Plastik Cerrahi / PMAX MAXIMIZE_CONVERSIONS 2.738,87 21 130,42 1.365 0 …" at bounding box center [642, 336] width 1167 height 22
click at [441, 337] on div "130,42" at bounding box center [447, 336] width 90 height 22
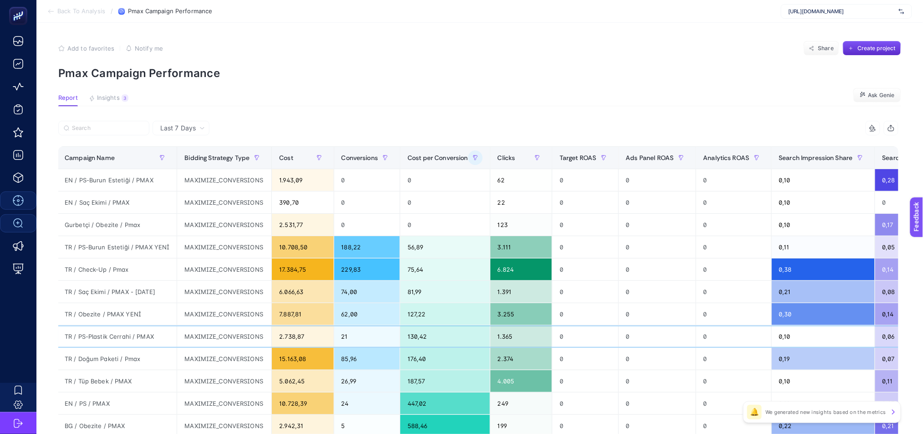
scroll to position [0, 0]
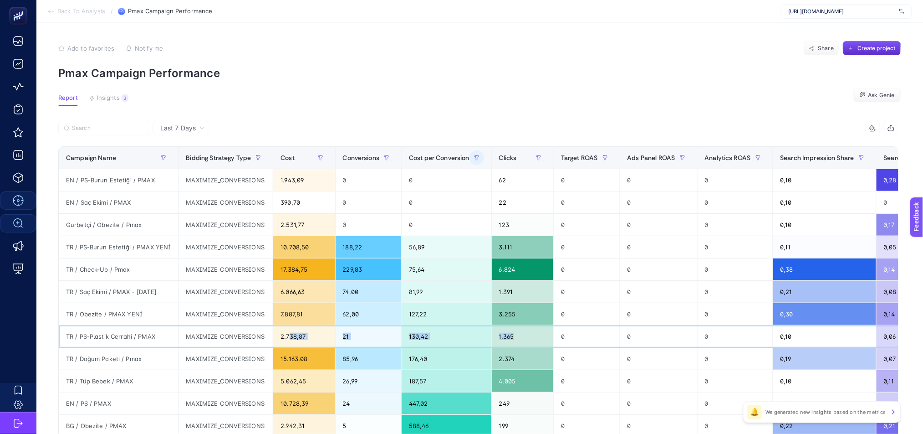
drag, startPoint x: 286, startPoint y: 335, endPoint x: 533, endPoint y: 338, distance: 247.3
click at [533, 338] on tr "TR / PS-Plastik Cerrahi / PMAX MAXIMIZE_CONVERSIONS 2.738,87 21 130,42 1.365 0 …" at bounding box center [642, 336] width 1167 height 22
drag, startPoint x: 280, startPoint y: 290, endPoint x: 815, endPoint y: 286, distance: 535.6
click at [815, 286] on tr "TR / Saç Ekimi / PMAX - 24.01.2025 MAXIMIZE_CONVERSIONS 6.066,63 74,00 81,99 1.…" at bounding box center [642, 292] width 1167 height 22
click at [314, 290] on div "6.066,63" at bounding box center [303, 292] width 61 height 22
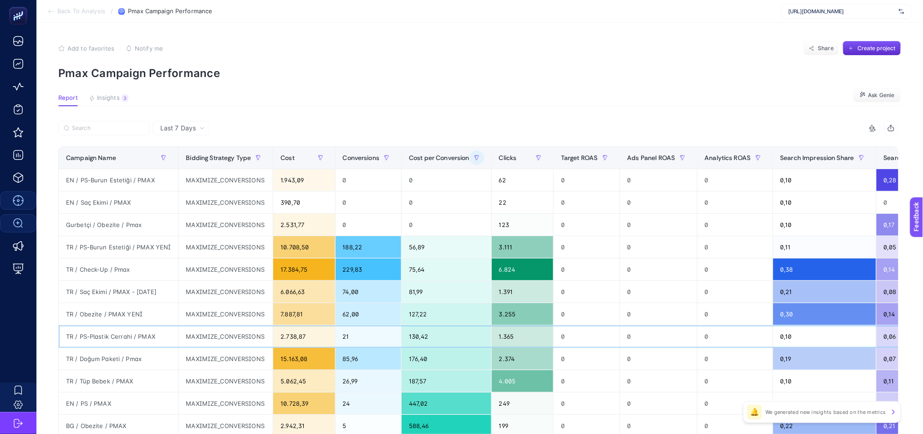
click at [291, 334] on div "2.738,87" at bounding box center [303, 336] width 61 height 22
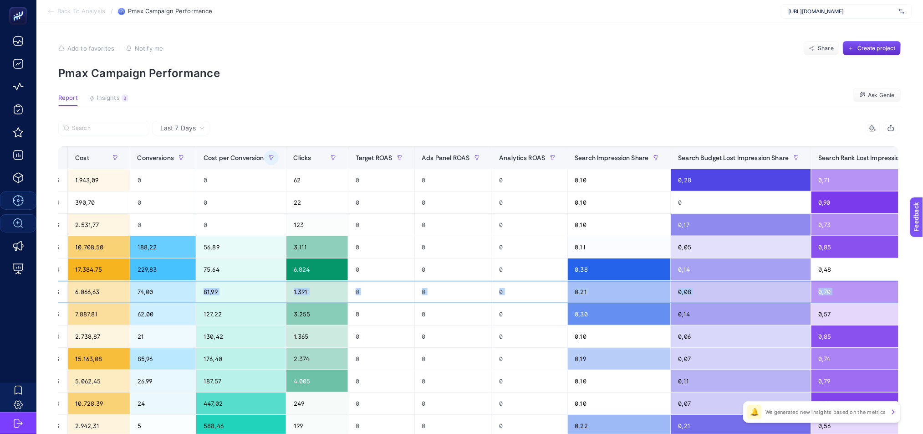
scroll to position [0, 312]
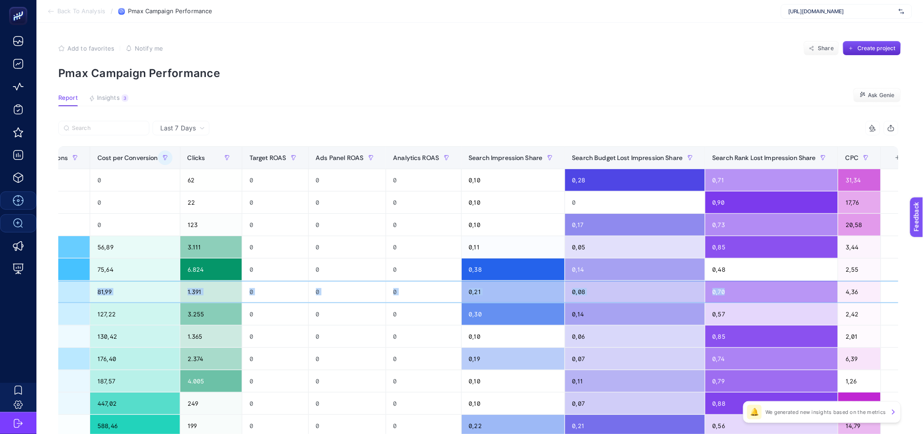
drag, startPoint x: 369, startPoint y: 288, endPoint x: 793, endPoint y: 295, distance: 424.5
click at [793, 295] on tr "TR / Saç Ekimi / PMAX - 24.01.2025 MAXIMIZE_CONVERSIONS 6.066,63 74,00 81,99 1.…" at bounding box center [330, 292] width 1167 height 22
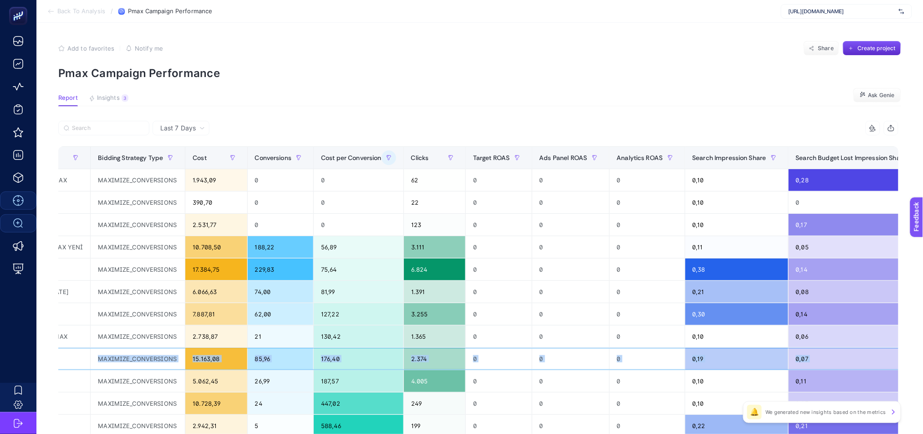
scroll to position [0, 0]
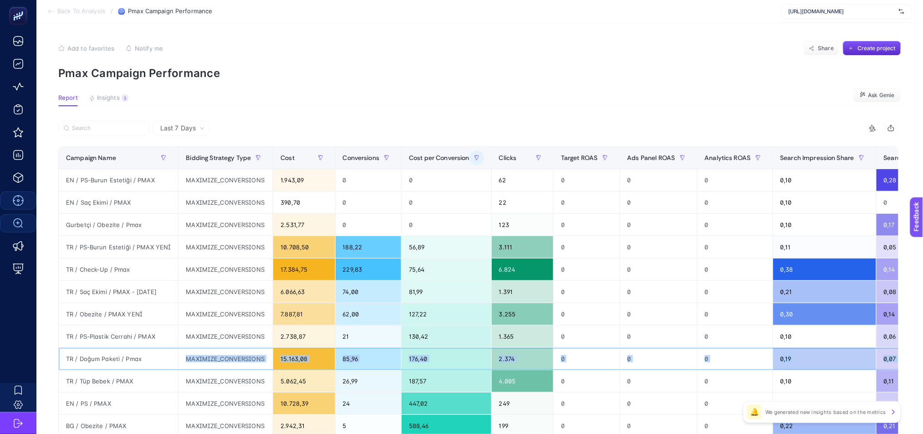
drag, startPoint x: 770, startPoint y: 360, endPoint x: 164, endPoint y: 360, distance: 605.7
click at [164, 360] on tr "TR / Doğum Paketi / Pmax MAXIMIZE_CONVERSIONS 15.163,08 85,96 176,40 2.374 0 0 …" at bounding box center [642, 358] width 1167 height 22
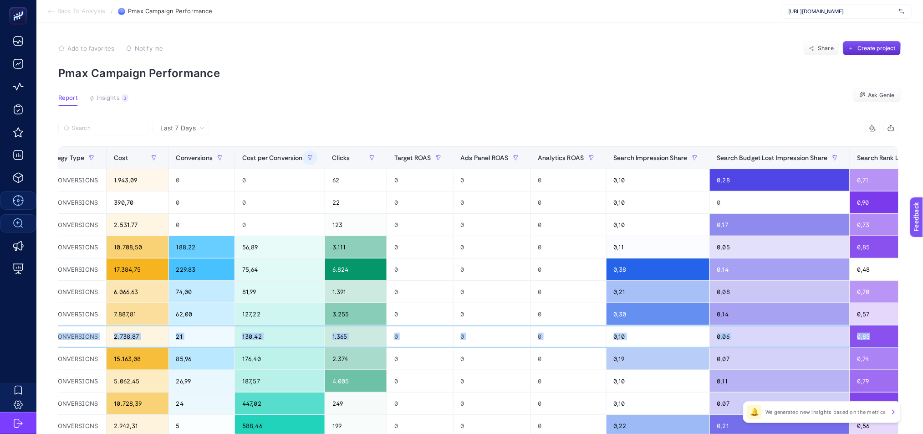
scroll to position [0, 312]
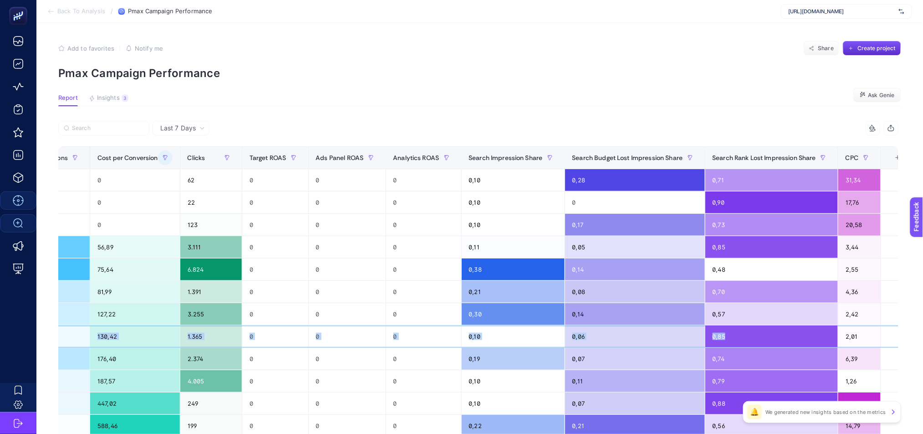
drag, startPoint x: 174, startPoint y: 335, endPoint x: 766, endPoint y: 339, distance: 592.1
click at [766, 339] on tr "TR / PS-Plastik Cerrahi / PMAX MAXIMIZE_CONVERSIONS 2.738,87 21 130,42 1.365 0 …" at bounding box center [330, 336] width 1167 height 22
click at [764, 338] on div "0,85" at bounding box center [771, 336] width 133 height 22
click at [637, 342] on div "0,06" at bounding box center [635, 336] width 140 height 22
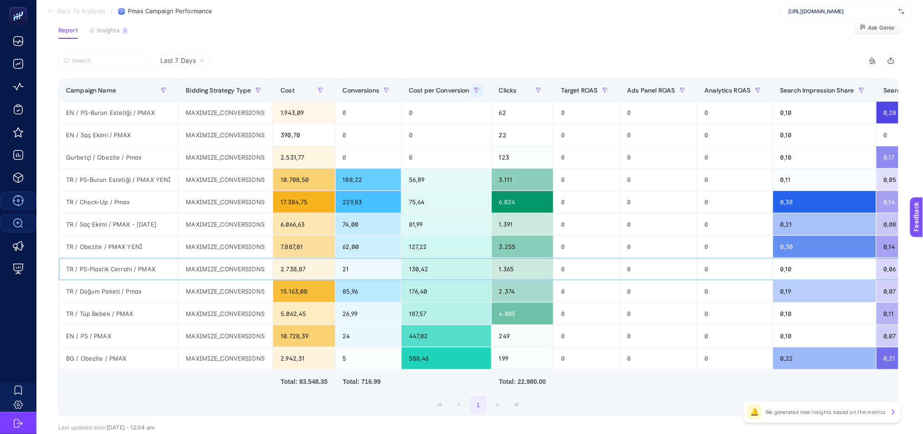
scroll to position [63, 0]
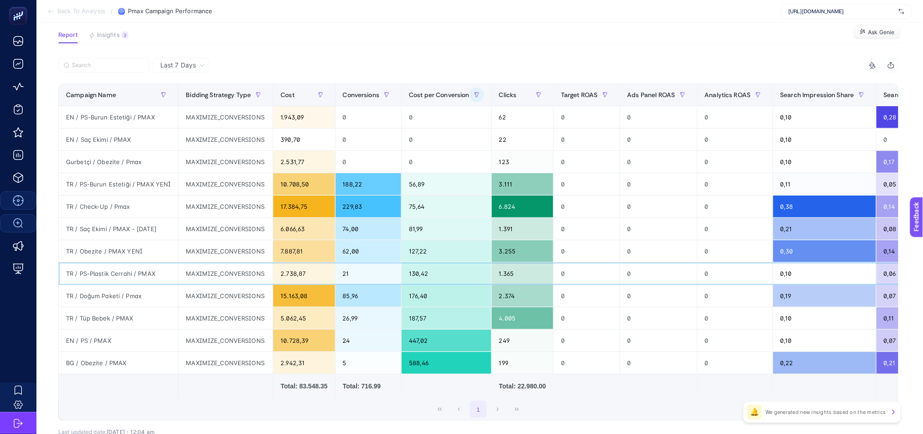
click at [285, 272] on div "2.738,87" at bounding box center [303, 273] width 61 height 22
